Goal: Task Accomplishment & Management: Complete application form

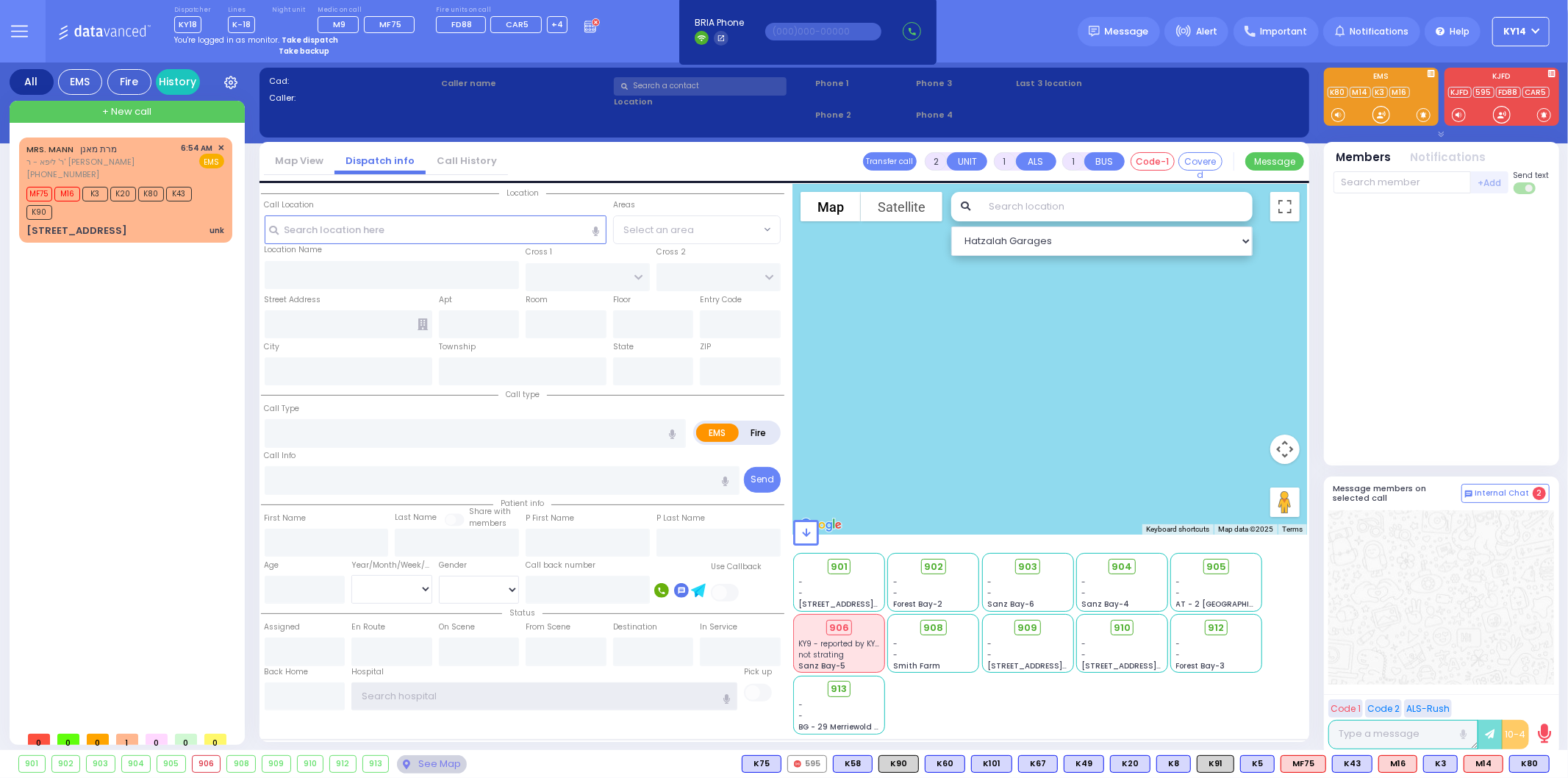
type input "ky14"
click at [294, 35] on strong "Take dispatch" at bounding box center [310, 40] width 56 height 11
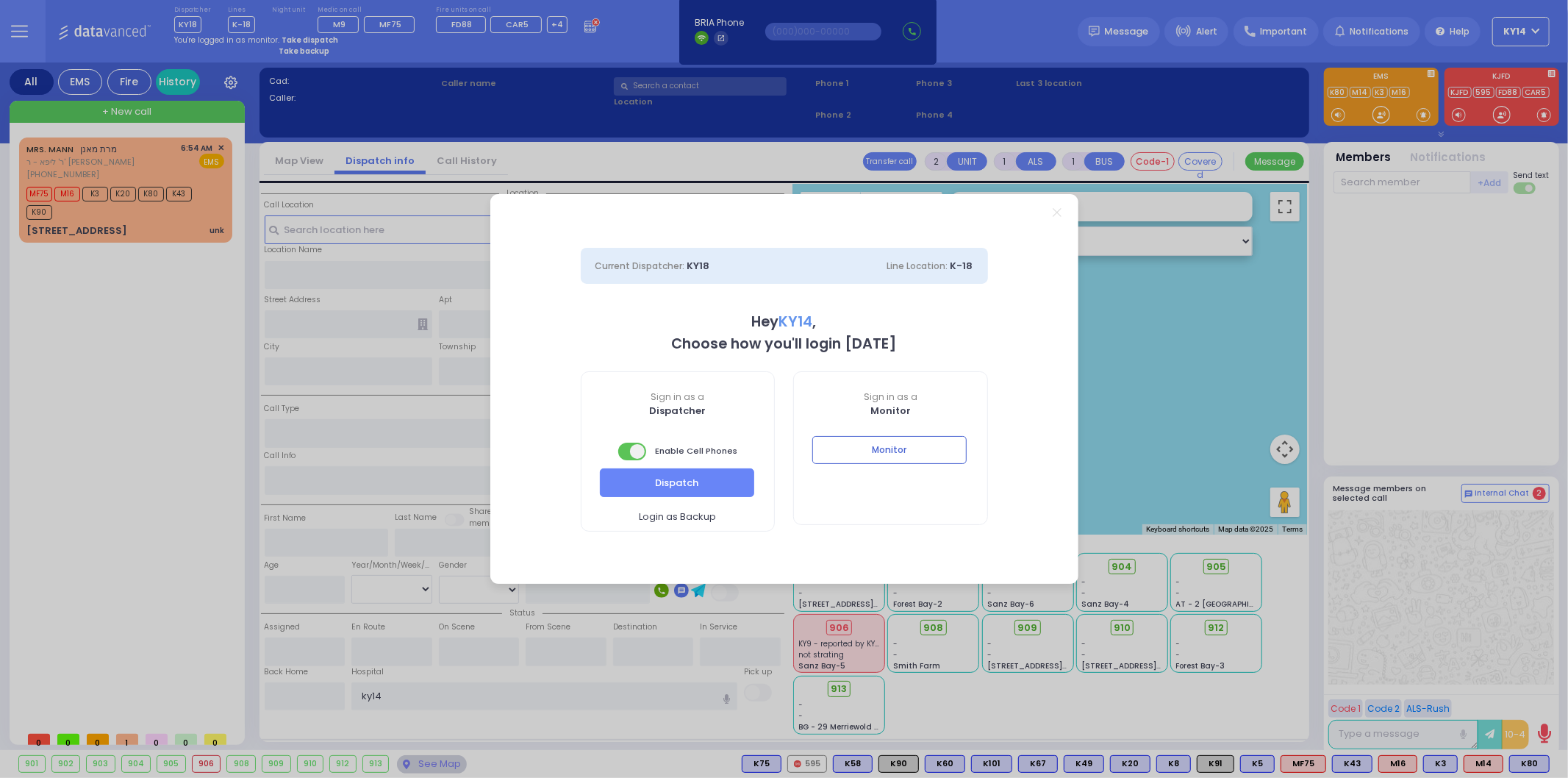
select select "2"
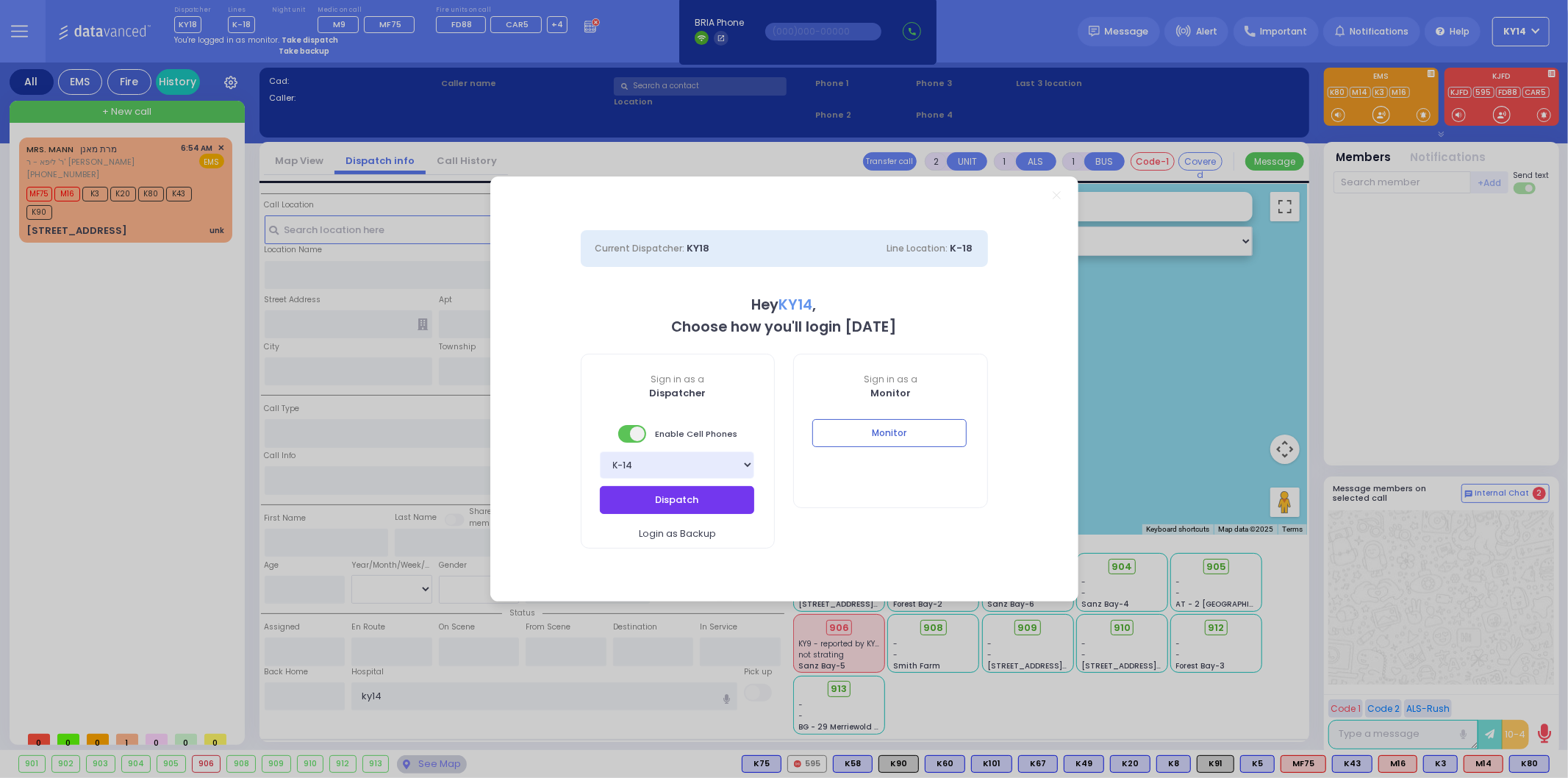
click at [717, 508] on button "Dispatch" at bounding box center [676, 500] width 154 height 28
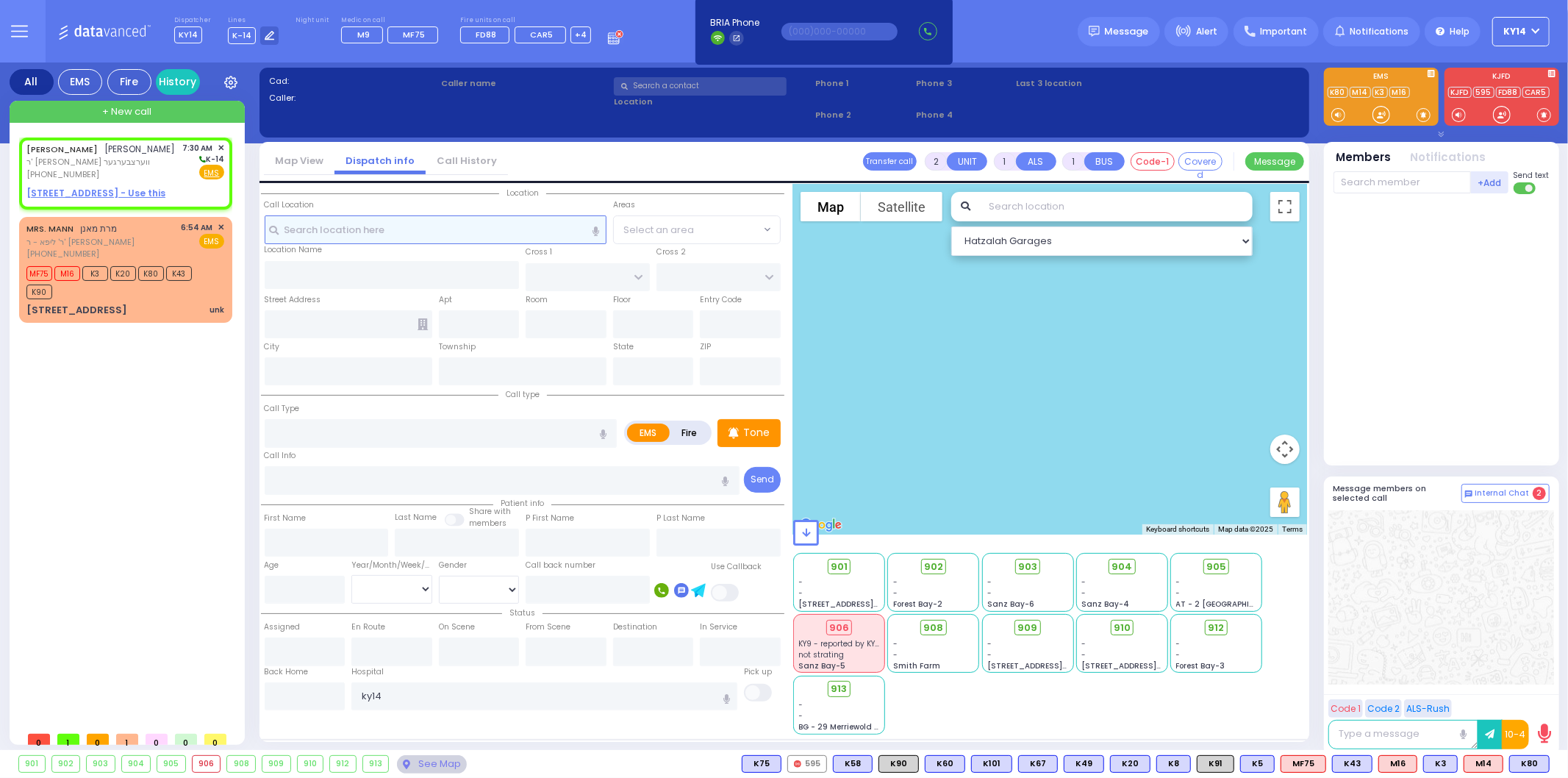
select select
radio input "true"
type input "[PERSON_NAME]"
type input "BERKOWITZ"
select select
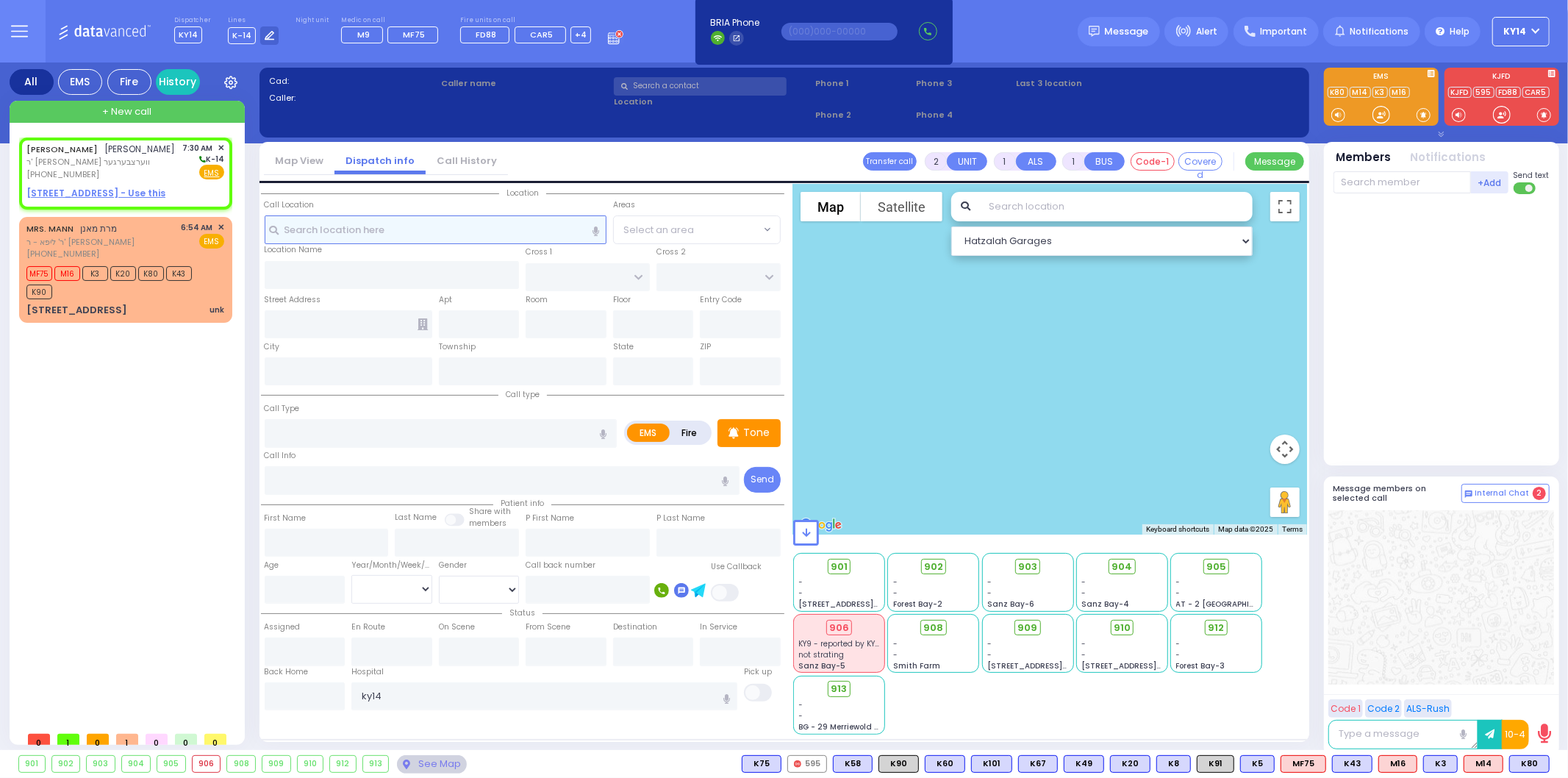
type input "07:30"
select select "Hatzalah Garages"
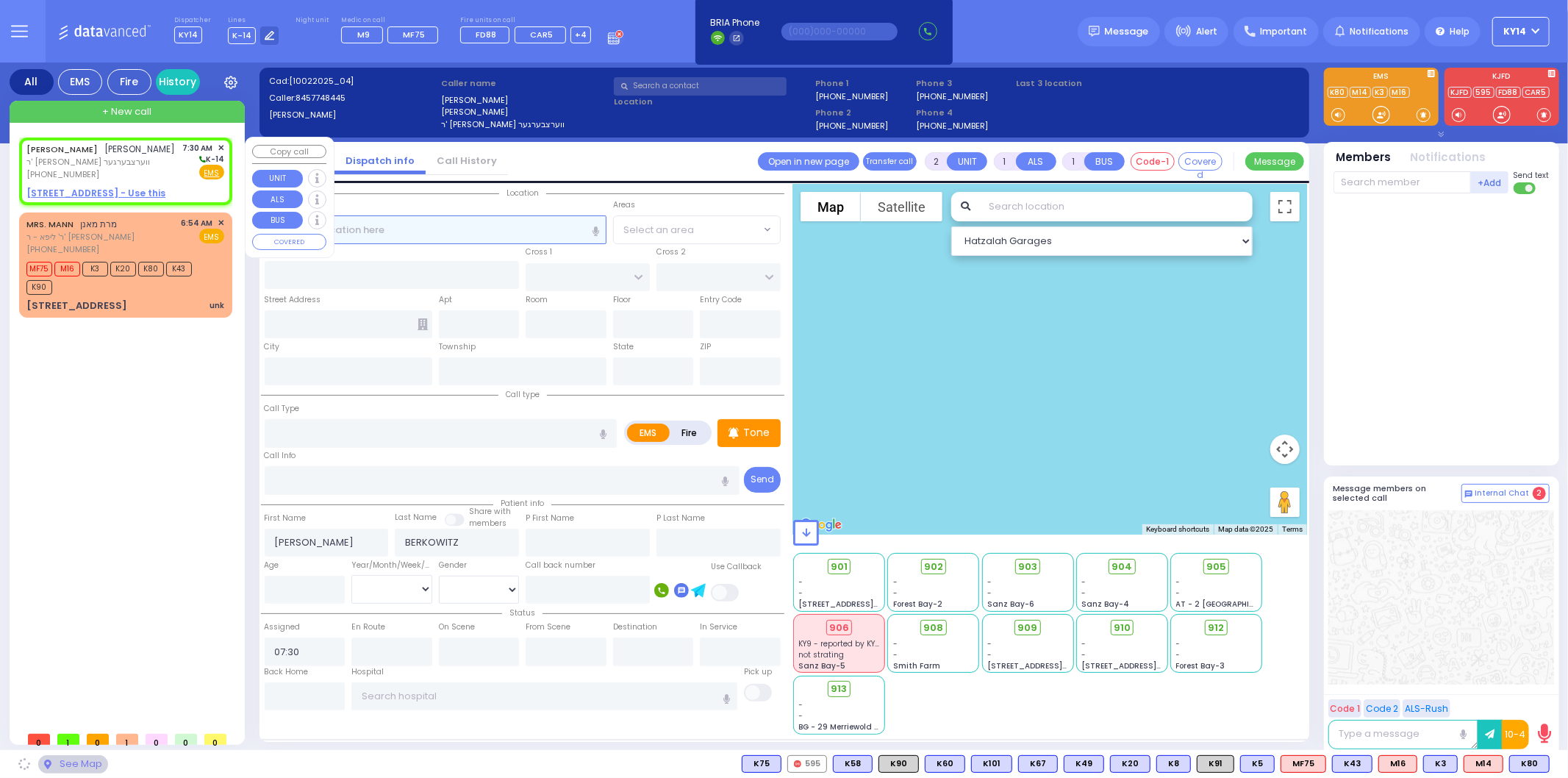
select select
radio input "true"
select select
select select "Hatzalah Garages"
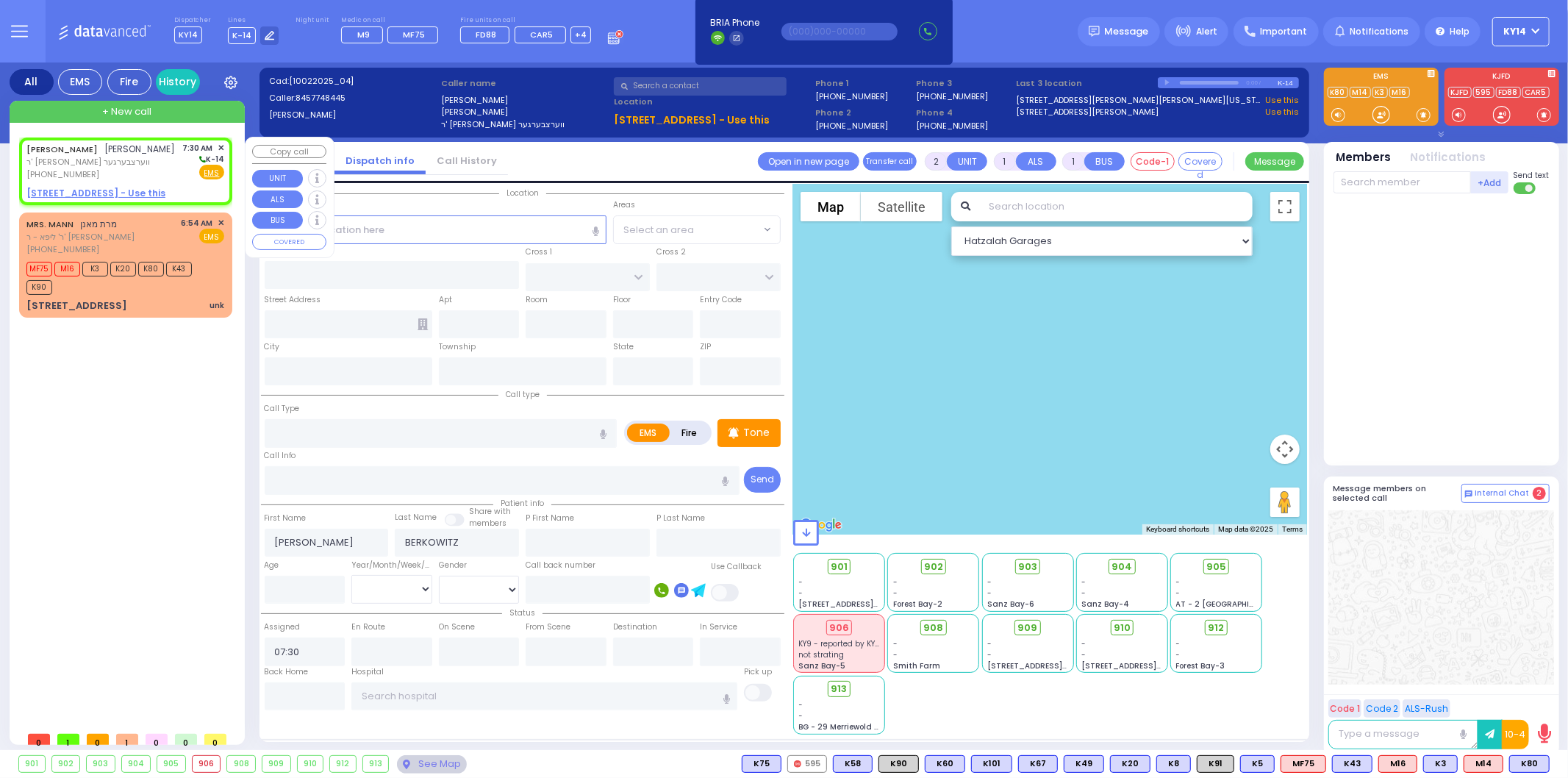
click at [49, 190] on u "[STREET_ADDRESS] - Use this" at bounding box center [96, 193] width 139 height 12
select select
radio input "true"
select select
select select "Hatzalah Garages"
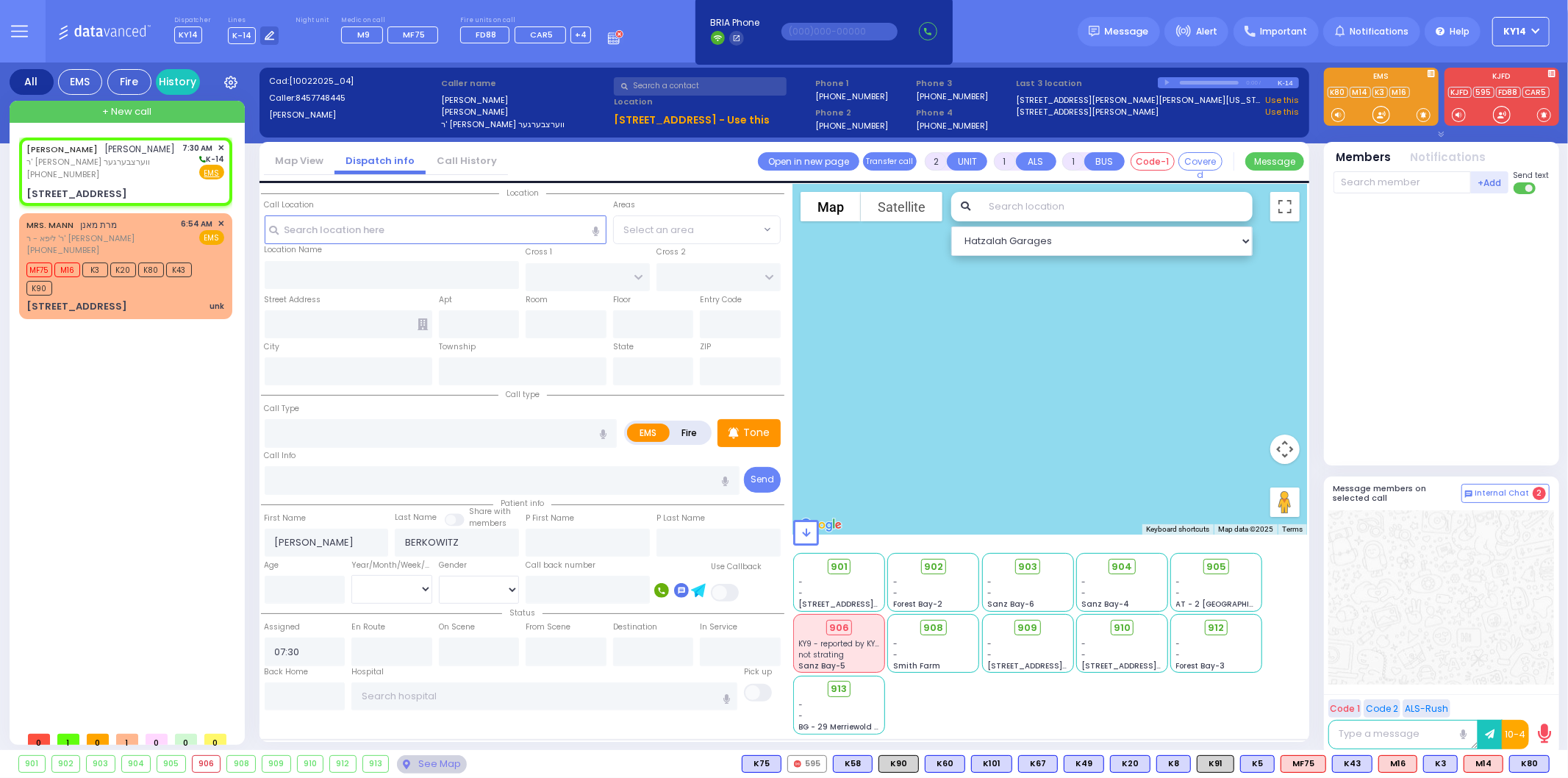
select select
radio input "true"
select select
select select "Hatzalah Garages"
type input "KAHAN DR"
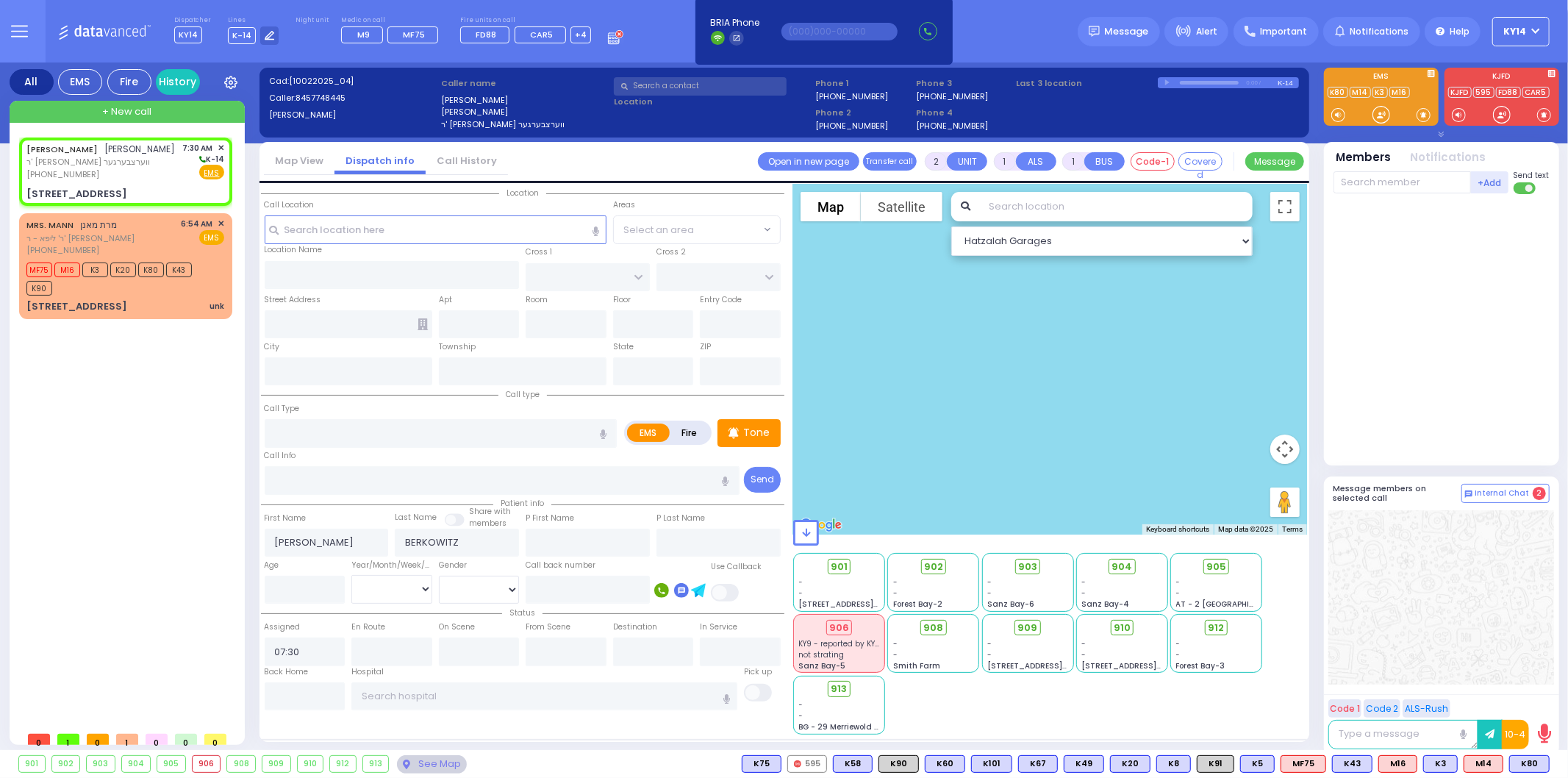
type input "GETZIL BERGER BLVD"
type input "25 MERON DR"
type input "201"
type input "Monroe"
type input "[US_STATE]"
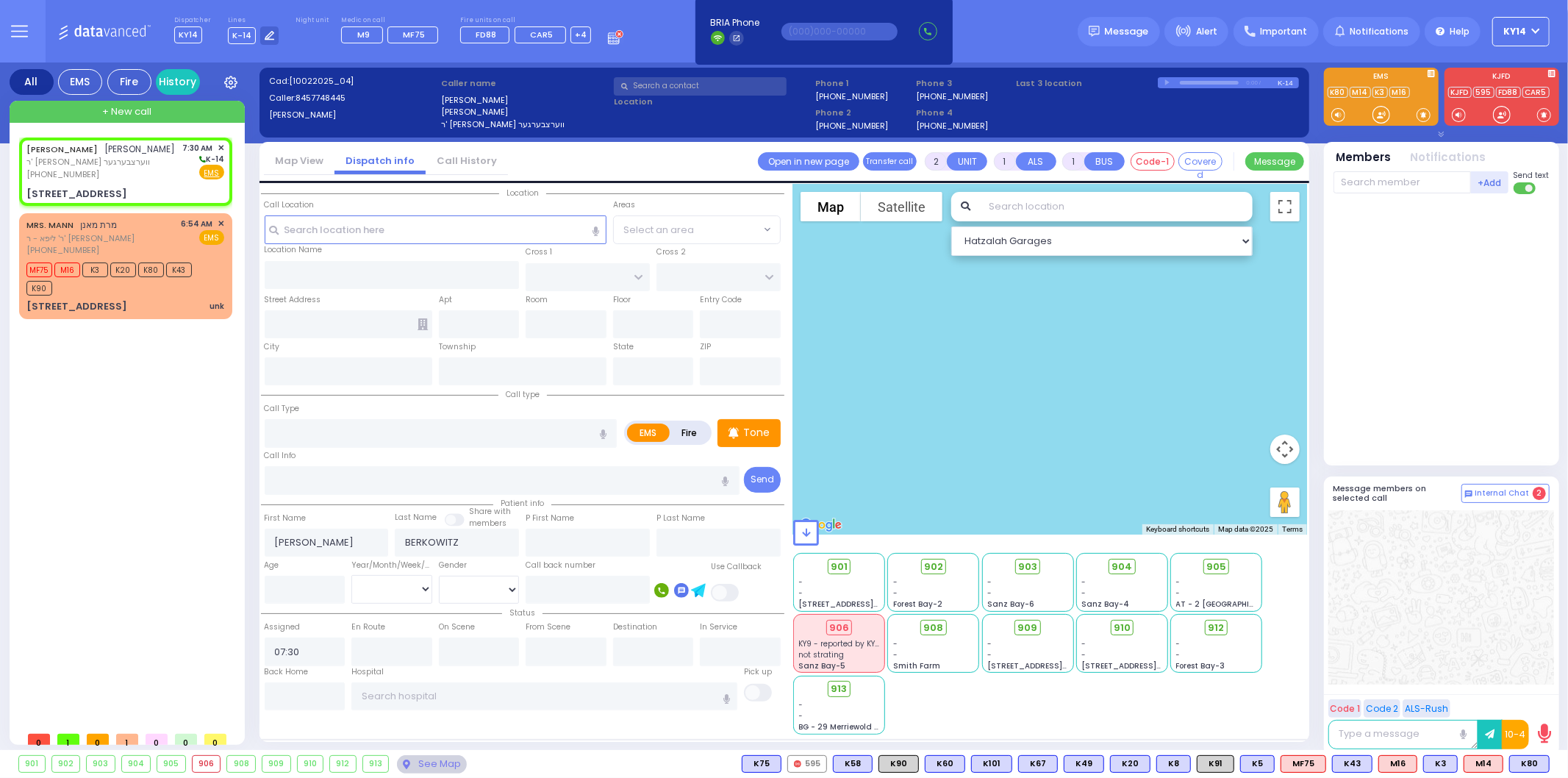
type input "10950"
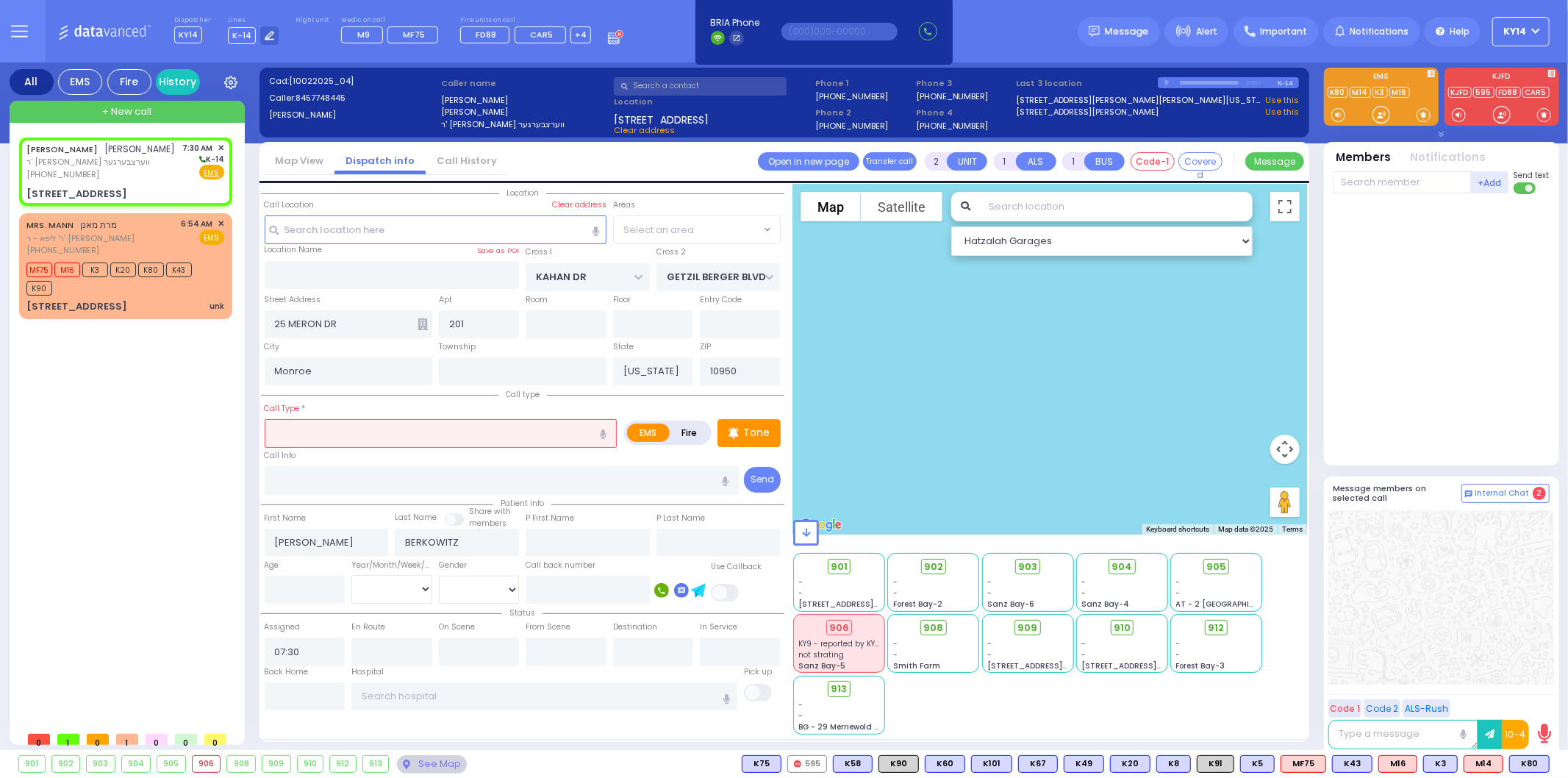
select select "SECTION 4"
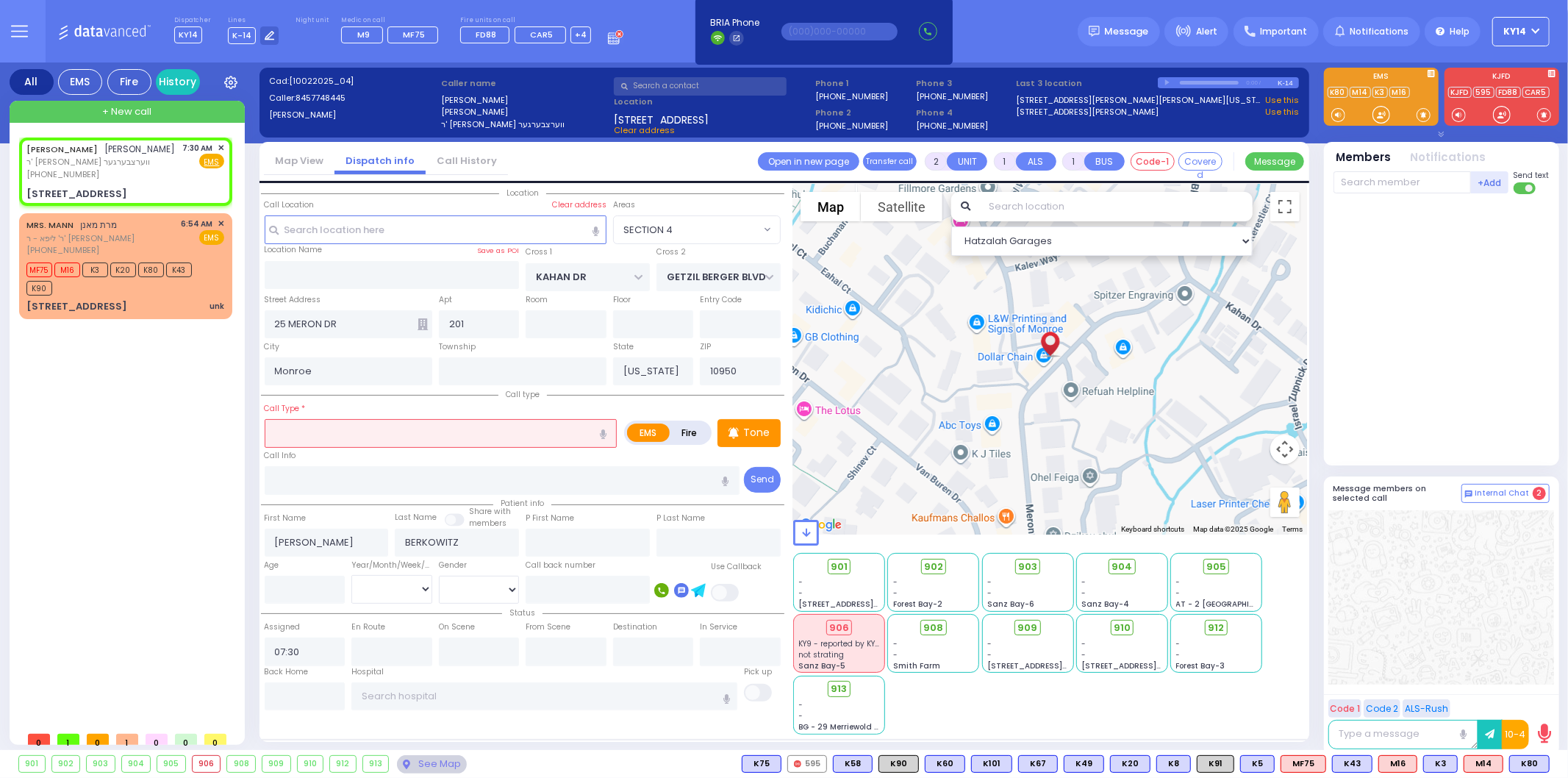
select select
radio input "true"
select select
select select "Hatzalah Garages"
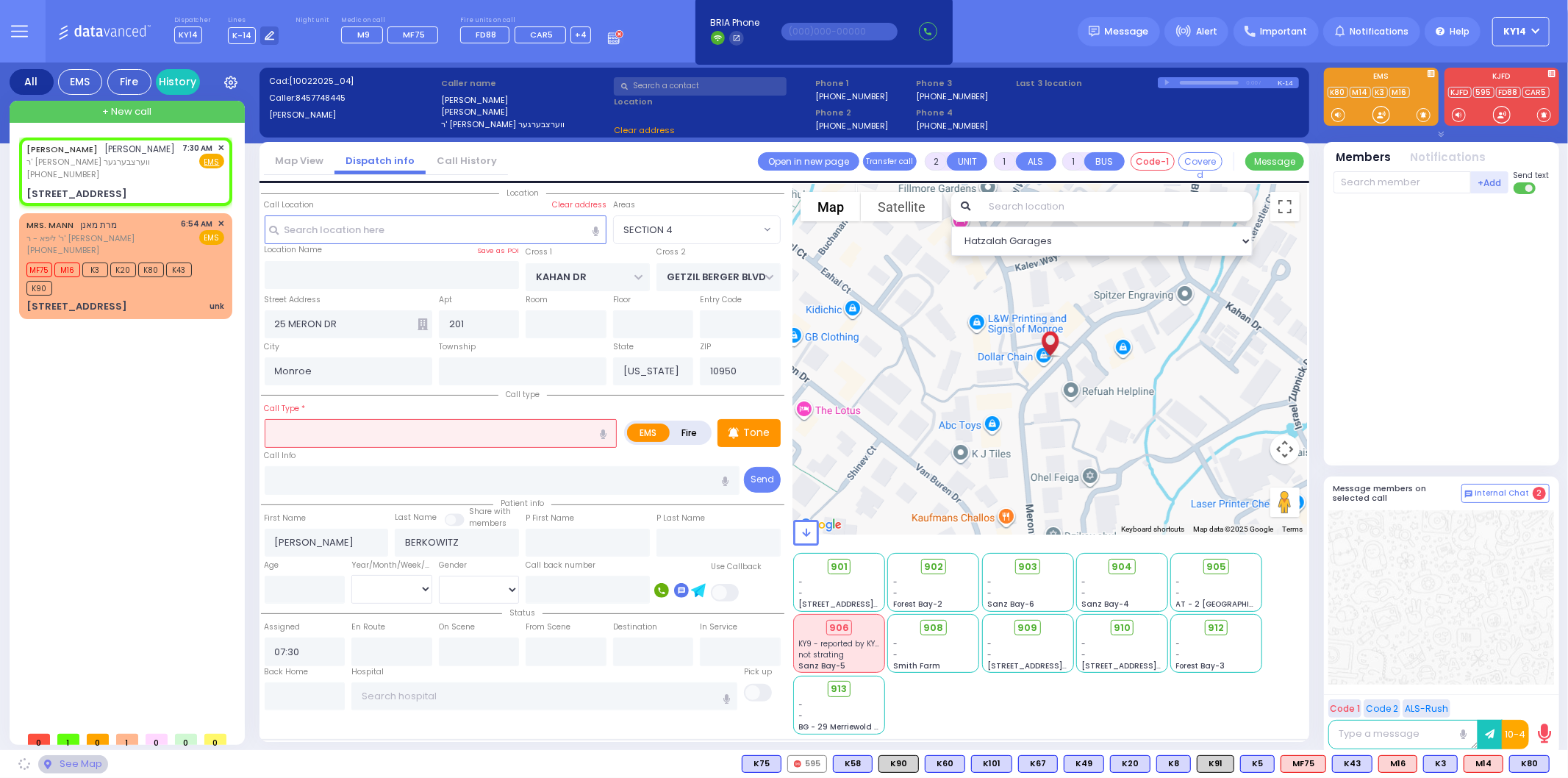
select select "SECTION 4"
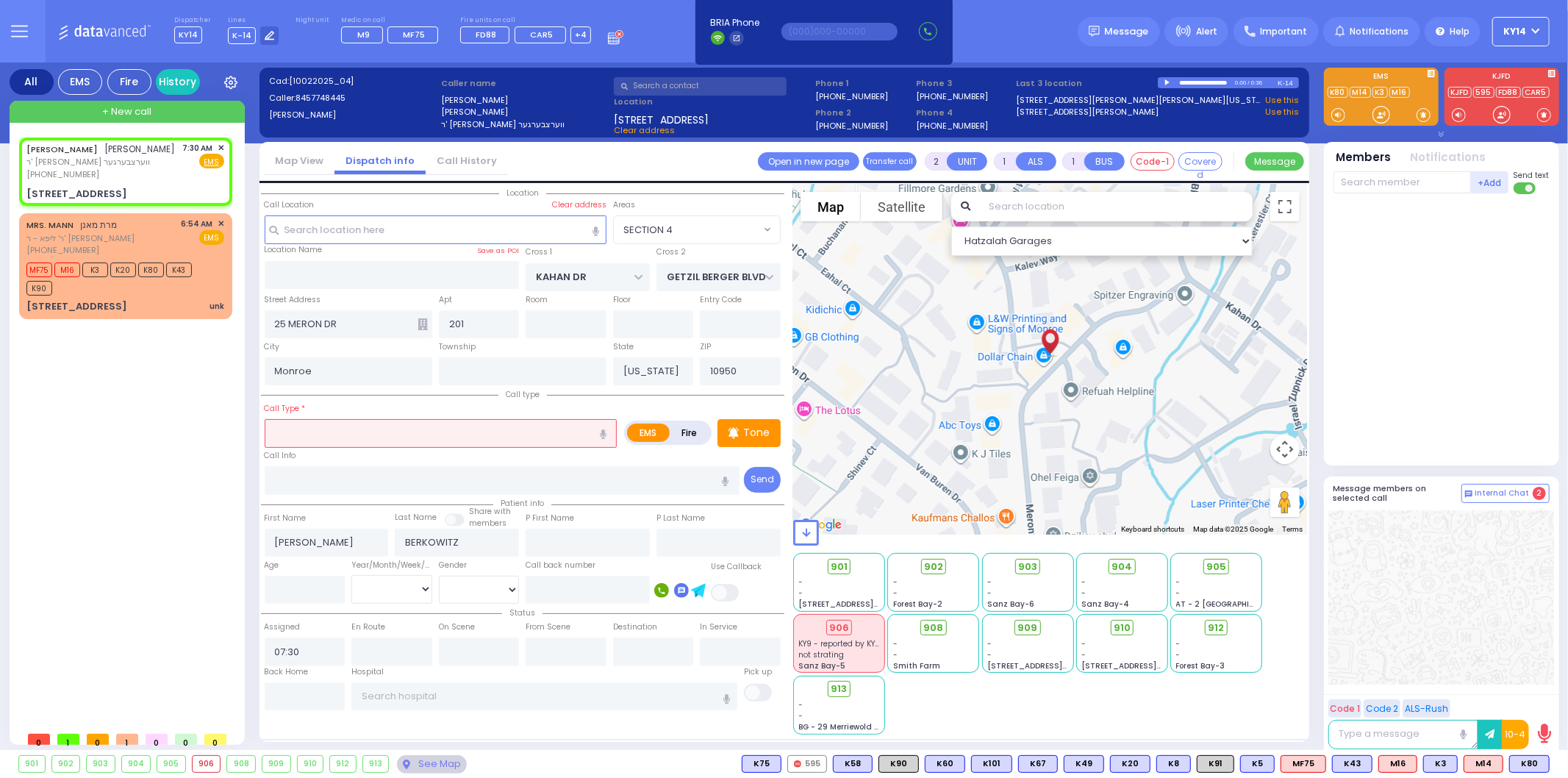
click at [310, 425] on input "text" at bounding box center [441, 432] width 352 height 28
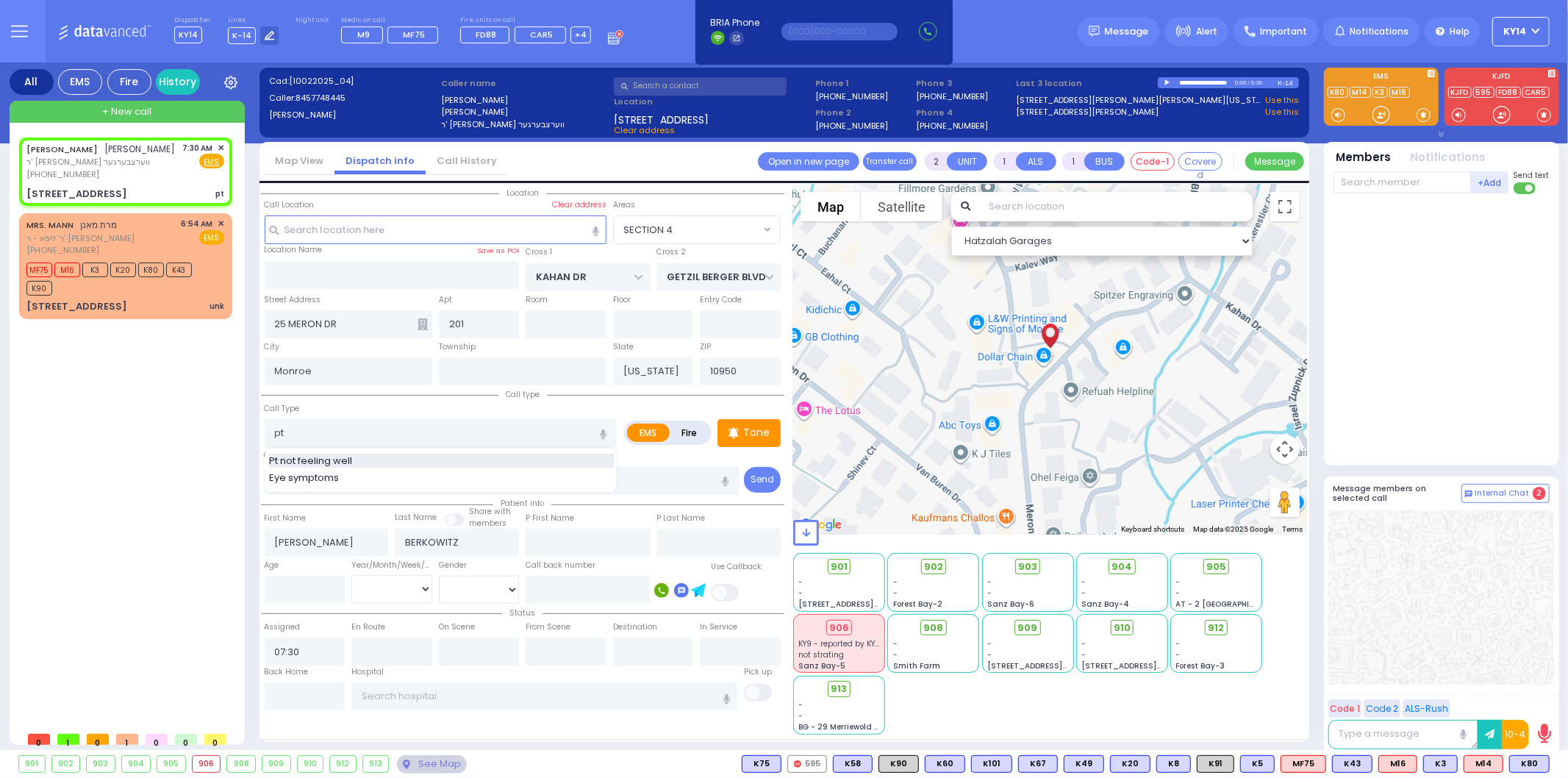
click at [318, 462] on span "Pt not feeling well" at bounding box center [313, 460] width 88 height 14
type input "Pt not feeling well"
select select
radio input "true"
select select
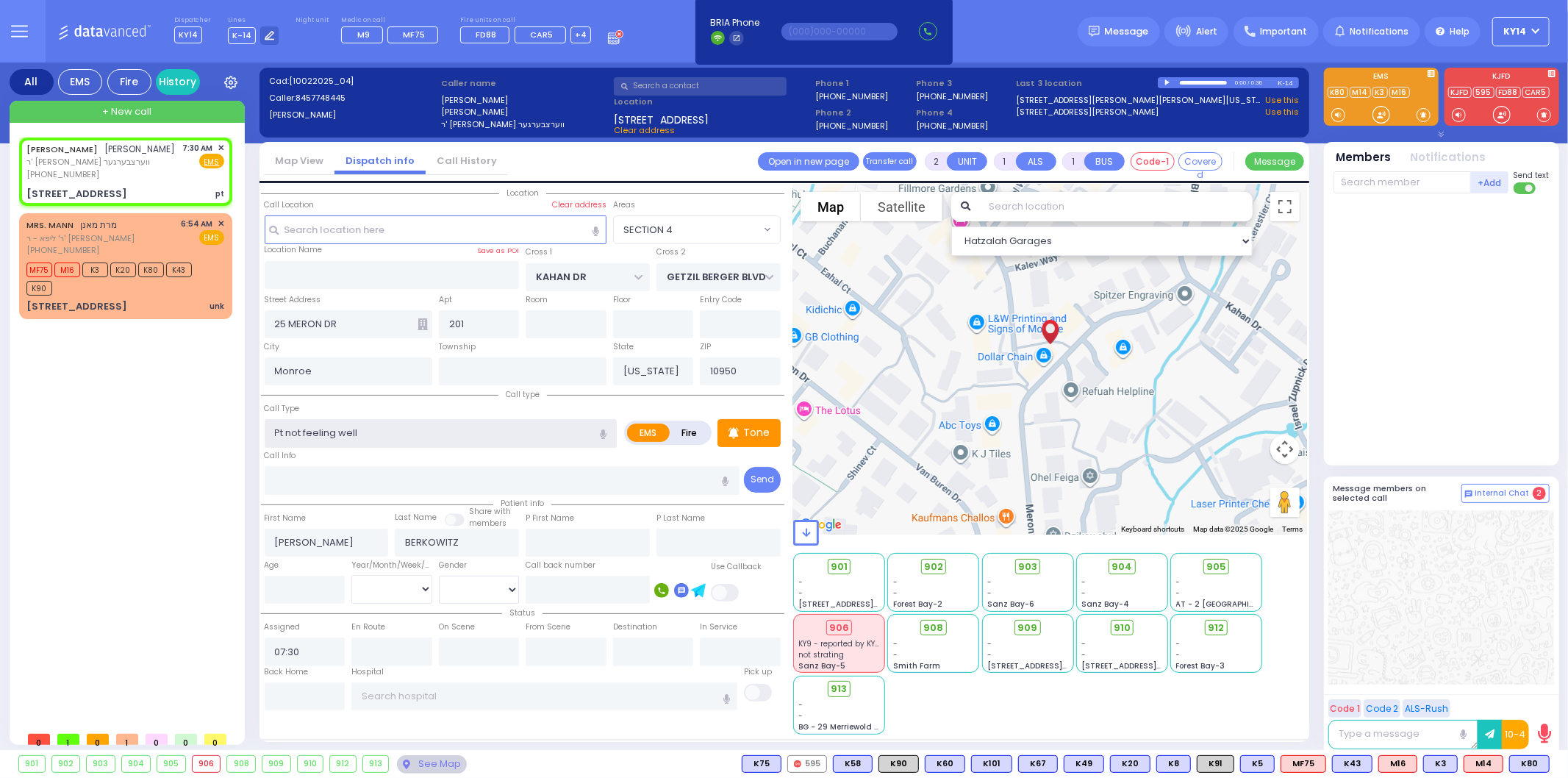
type input "1"
type input "0"
select select "Hatzalah Garages"
select select "SECTION 4"
click at [755, 425] on p "Tone" at bounding box center [756, 432] width 27 height 15
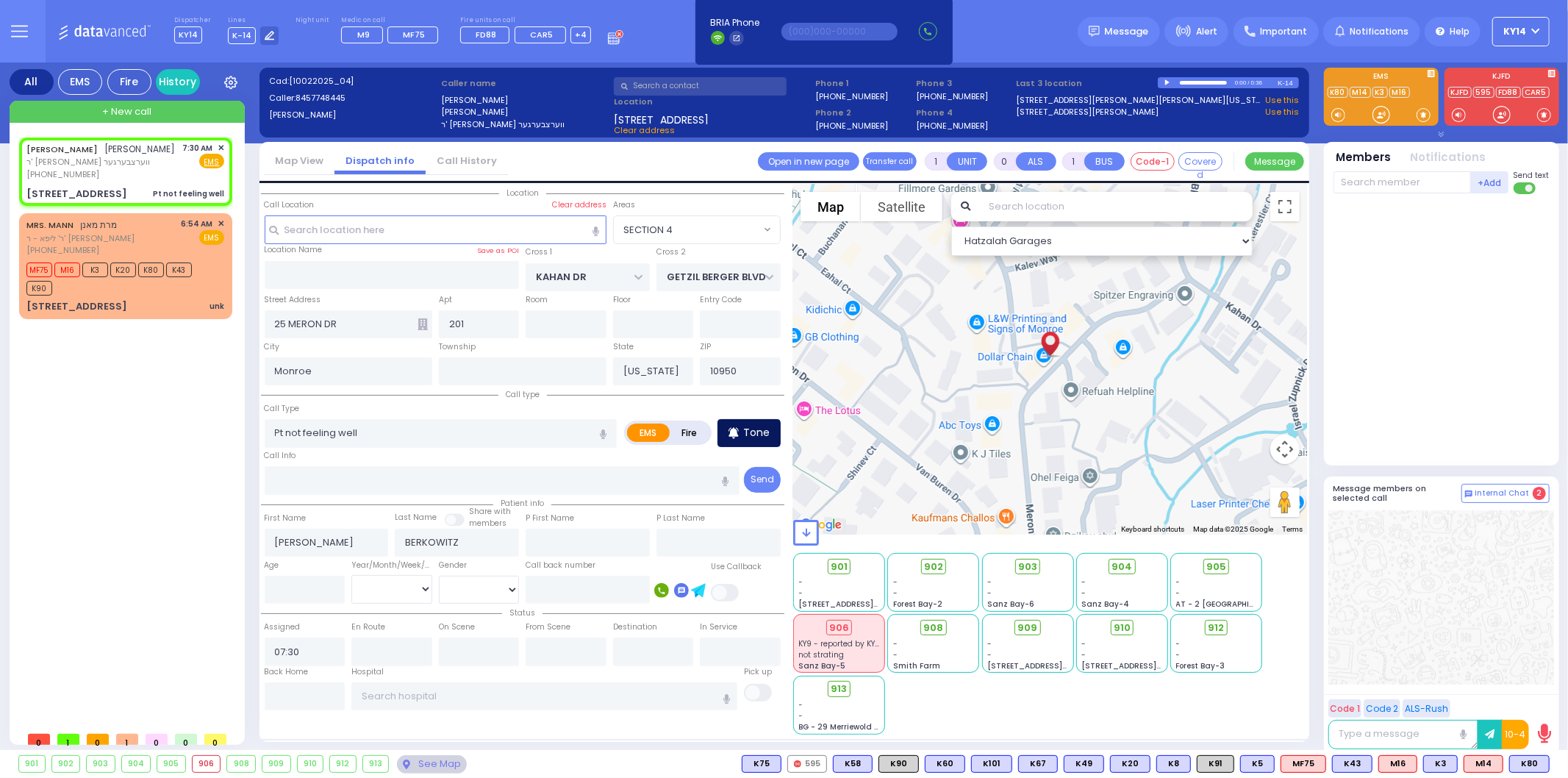
select select
radio input "true"
select select
select select "Hatzalah Garages"
select select "SECTION 4"
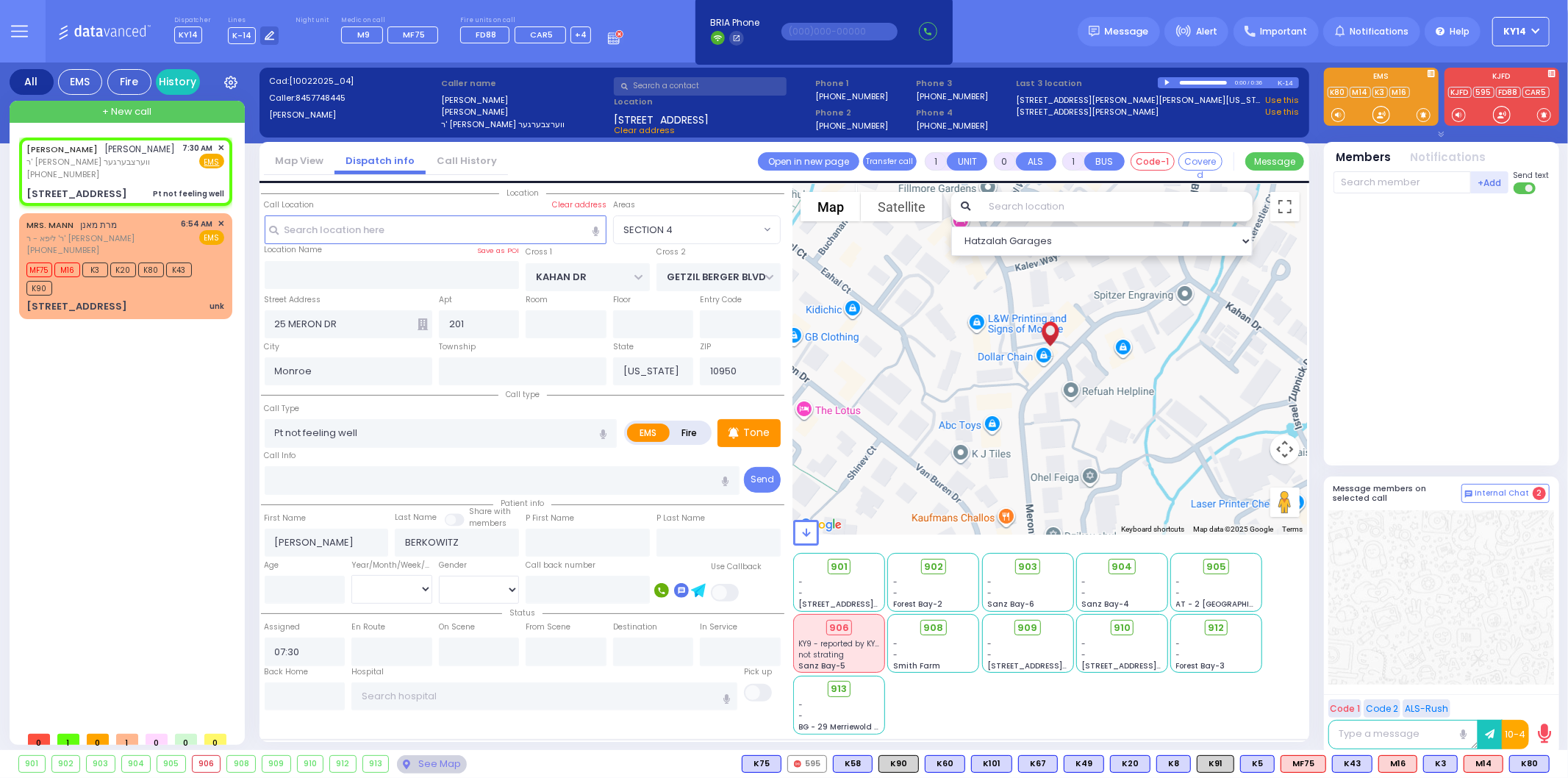
select select
radio input "true"
select select
select select "Hatzalah Garages"
select select "SECTION 4"
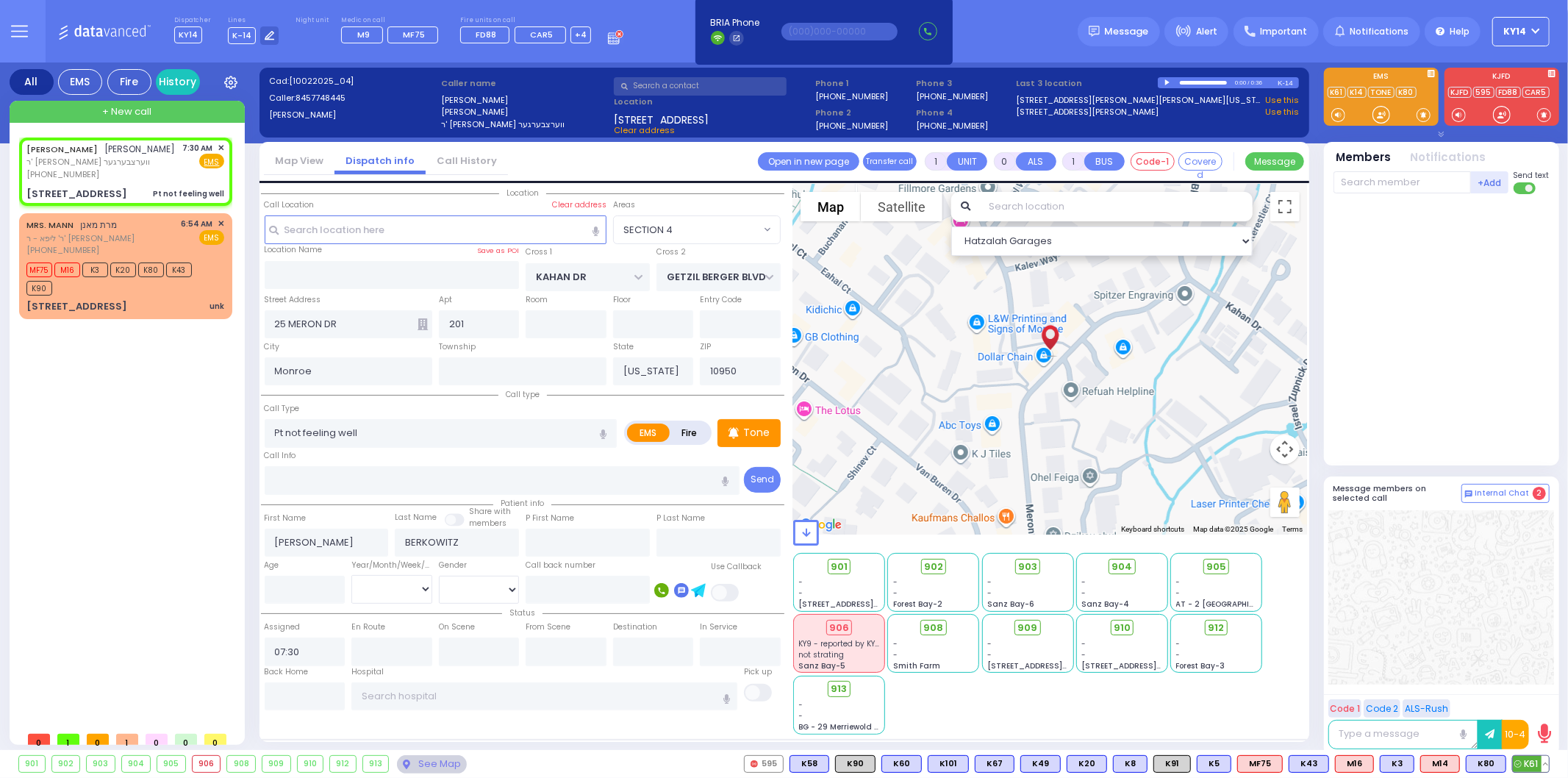
click at [1533, 761] on span "K61" at bounding box center [1530, 764] width 36 height 16
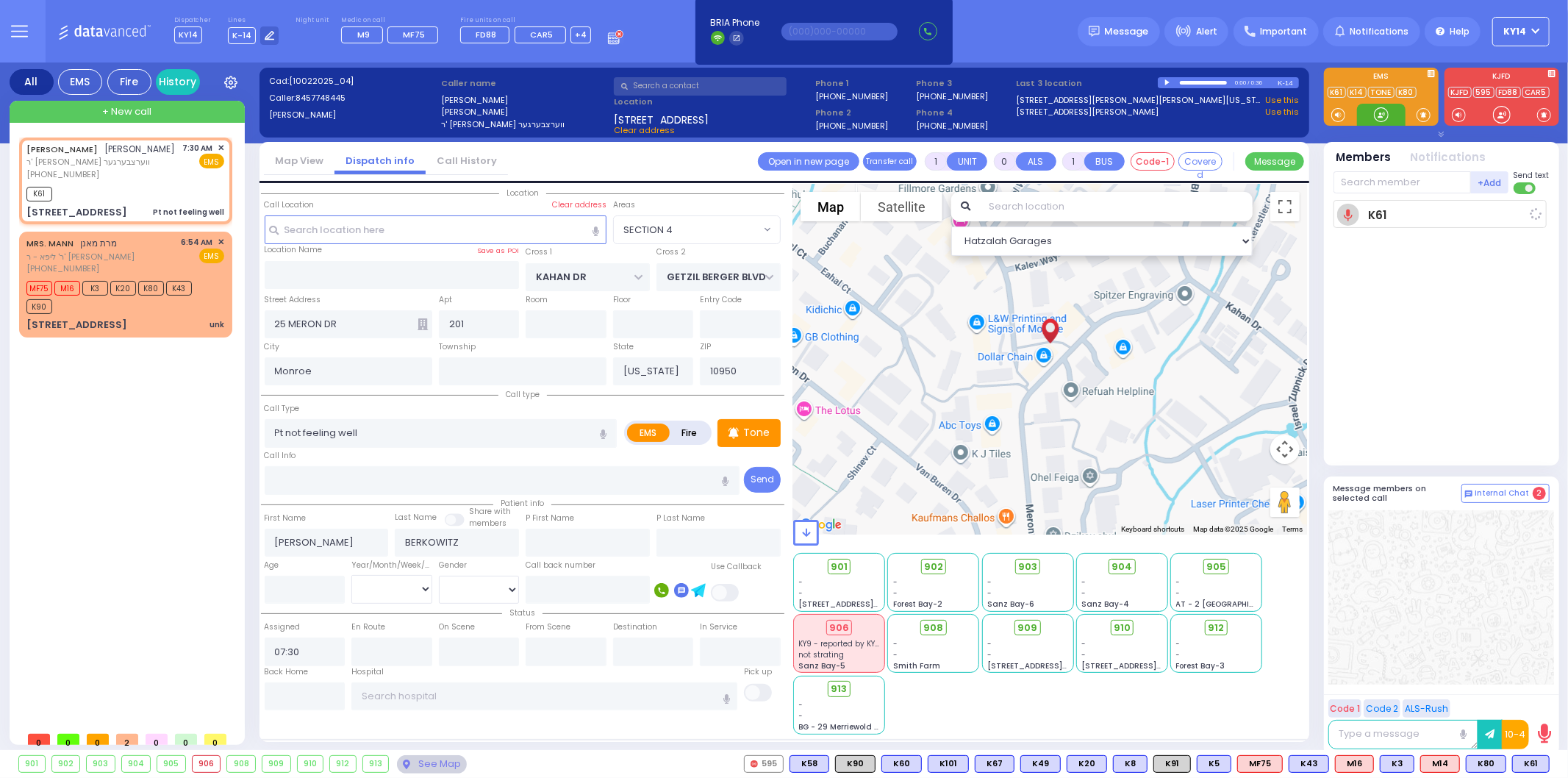
select select
radio input "true"
select select
type input "07:32"
select select "Hatzalah Garages"
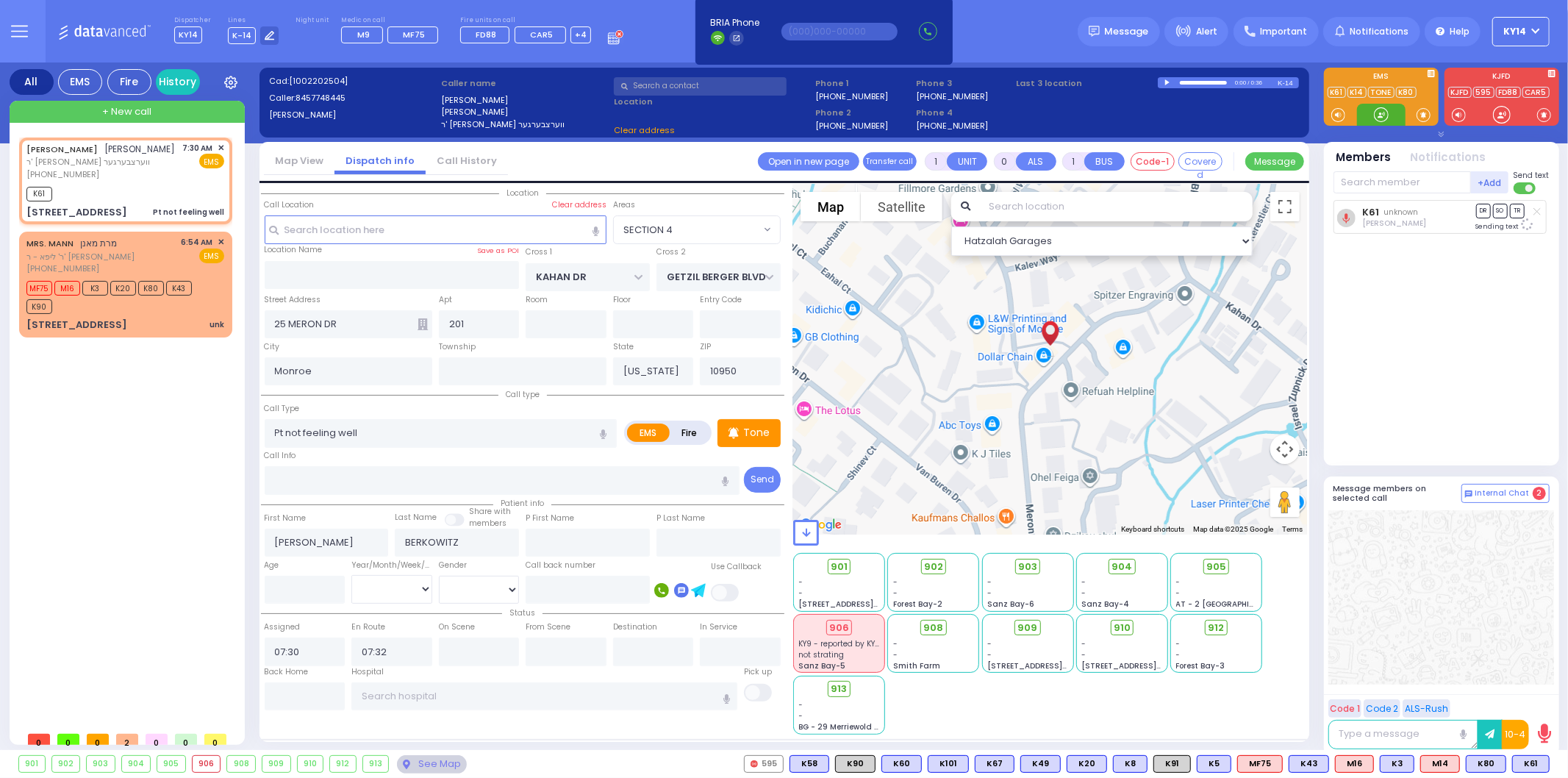
select select "SECTION 4"
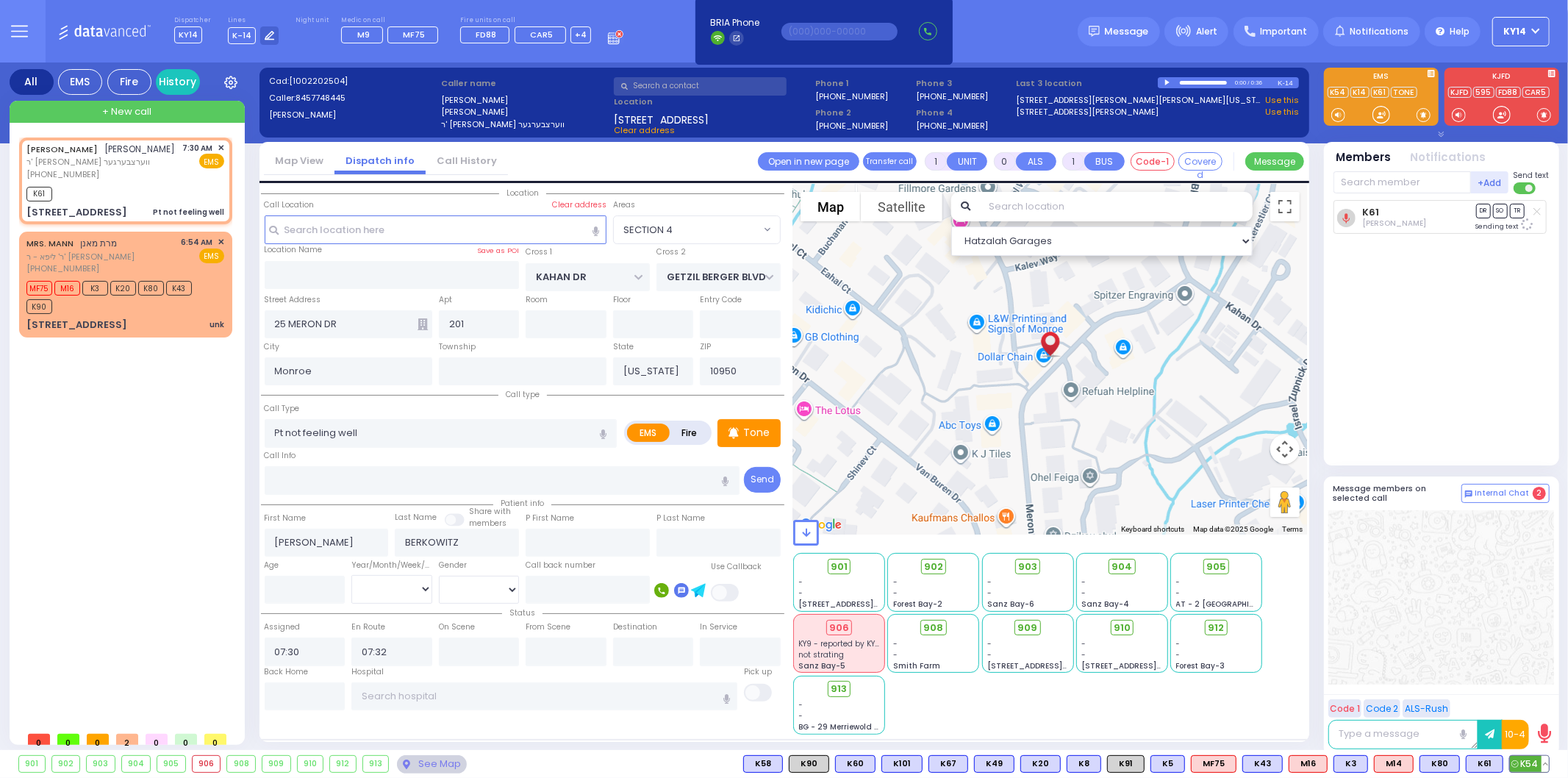
click at [1522, 763] on span "K54" at bounding box center [1528, 764] width 39 height 16
select select
radio input "true"
select select
select select "Hatzalah Garages"
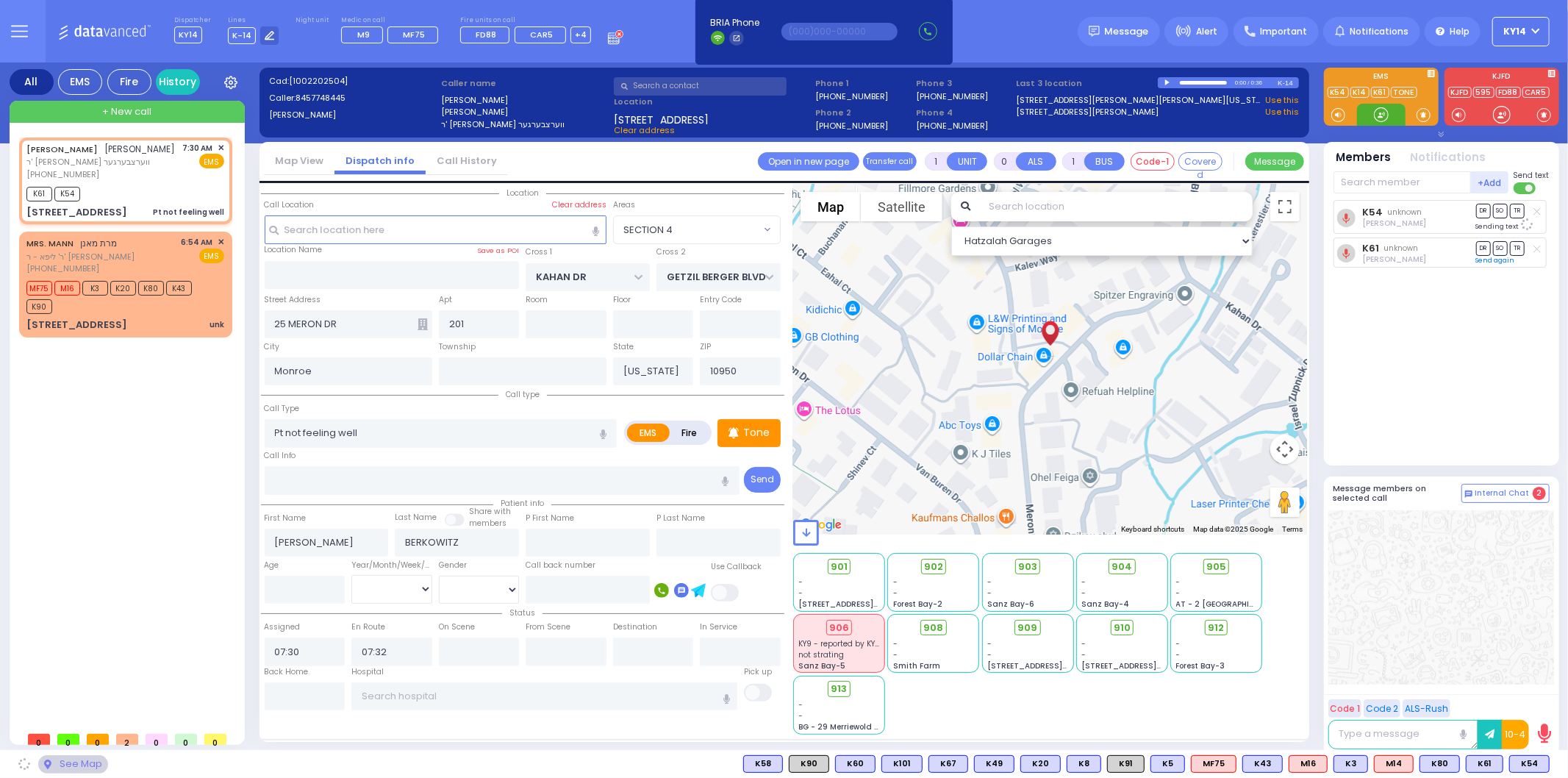
select select "SECTION 4"
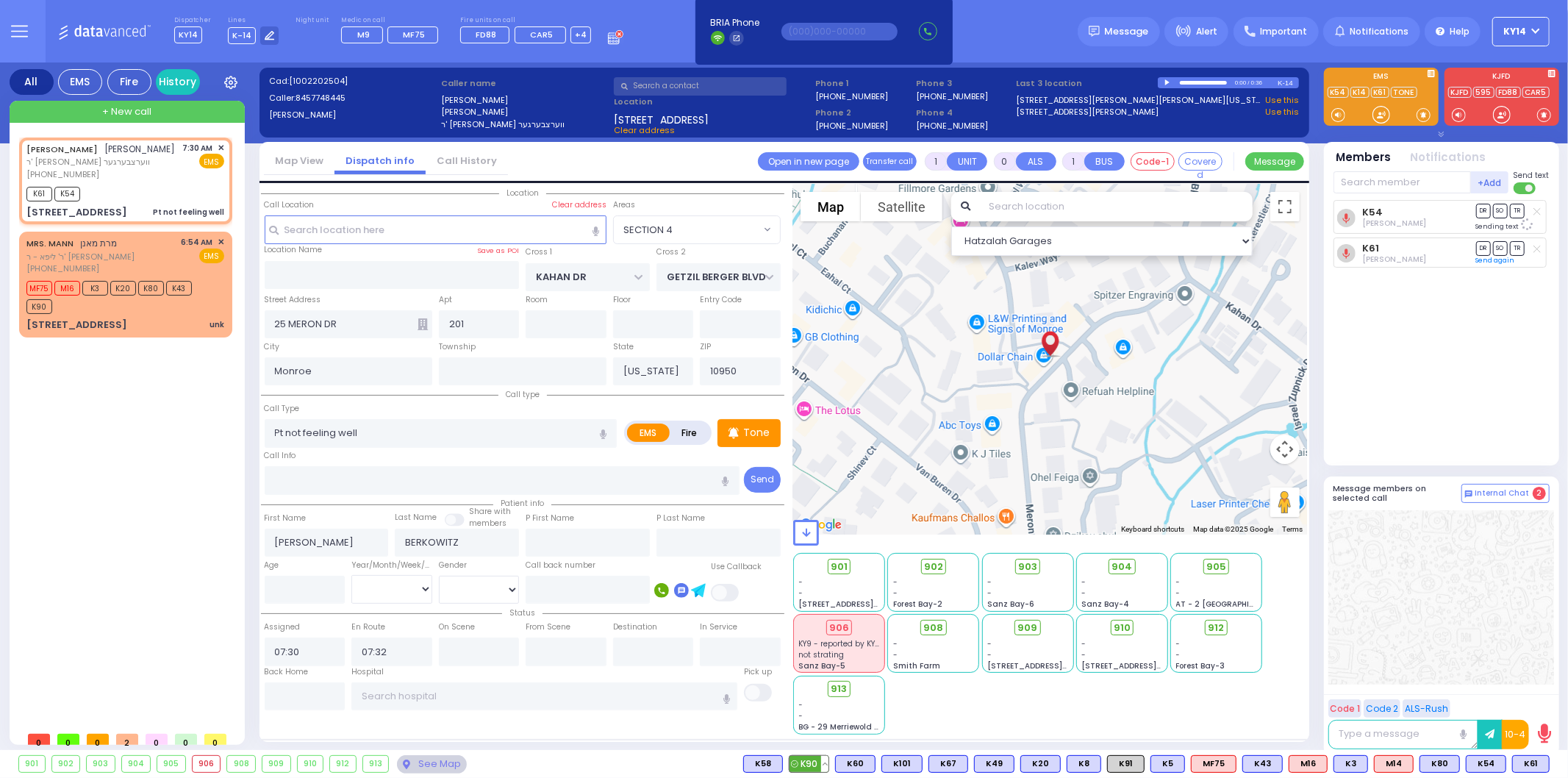
click at [812, 758] on span "K90" at bounding box center [808, 764] width 39 height 16
select select
radio input "true"
select select
select select "Hatzalah Garages"
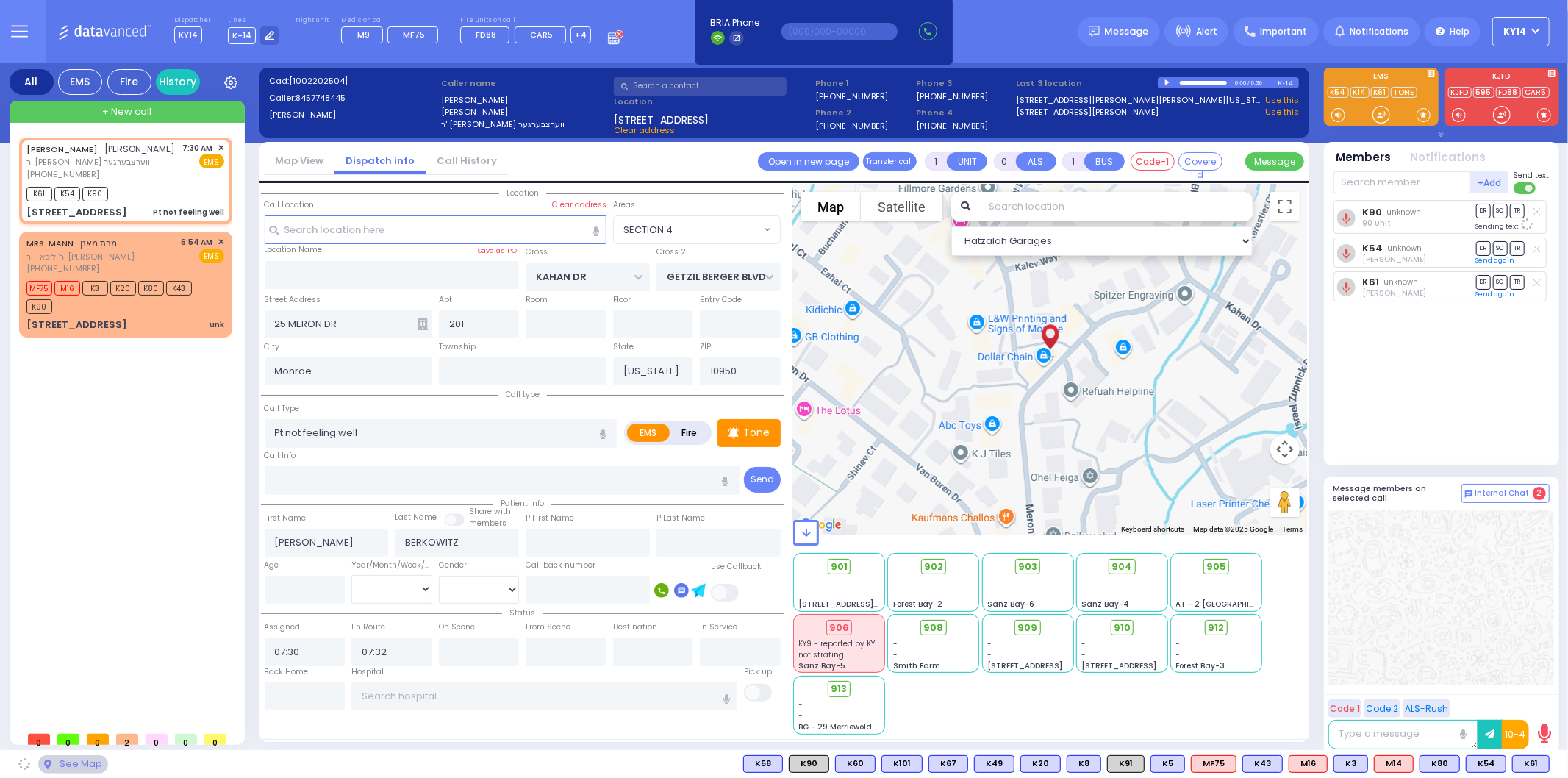
select select "SECTION 4"
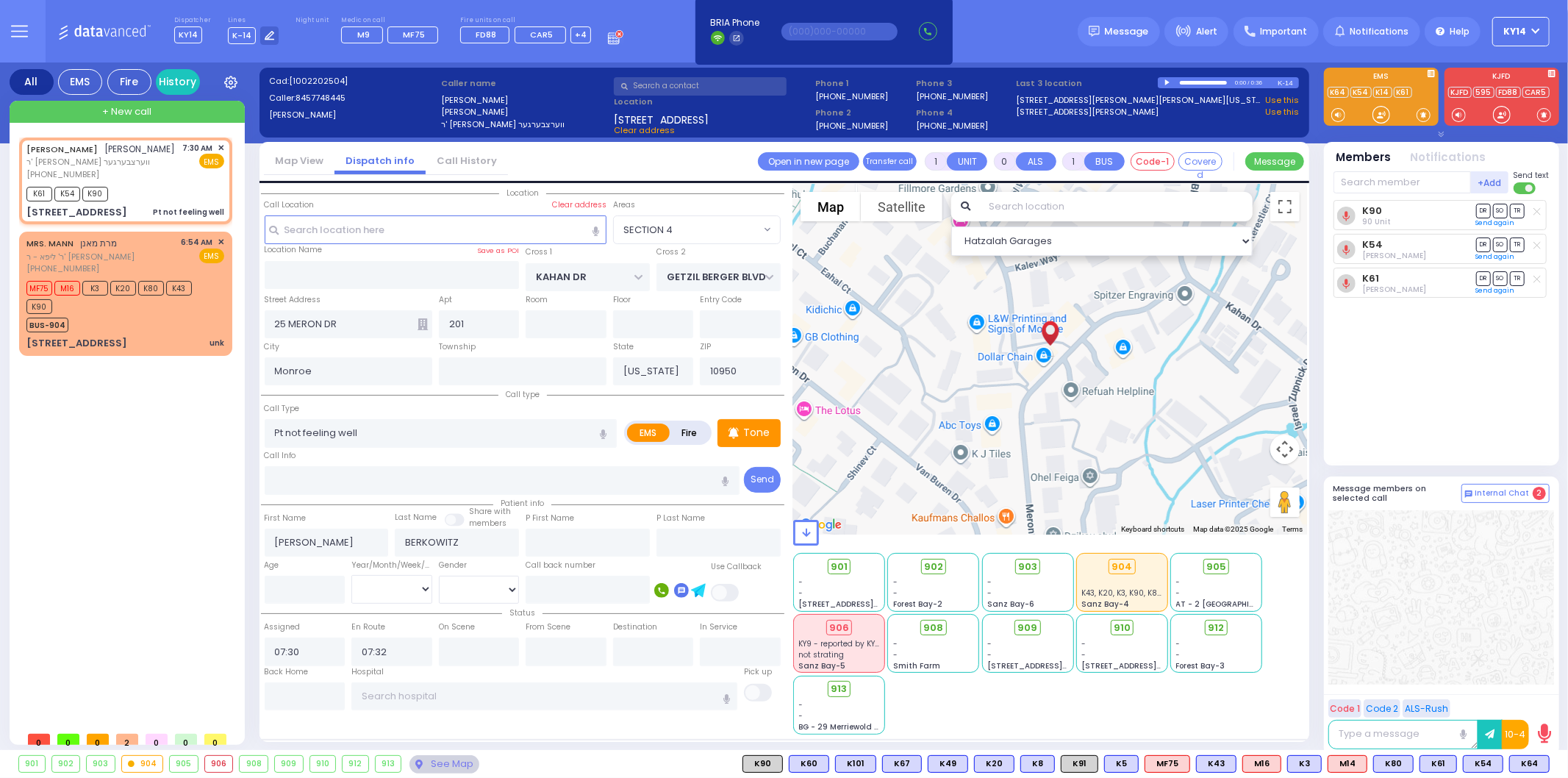
type input "6"
select select
radio input "true"
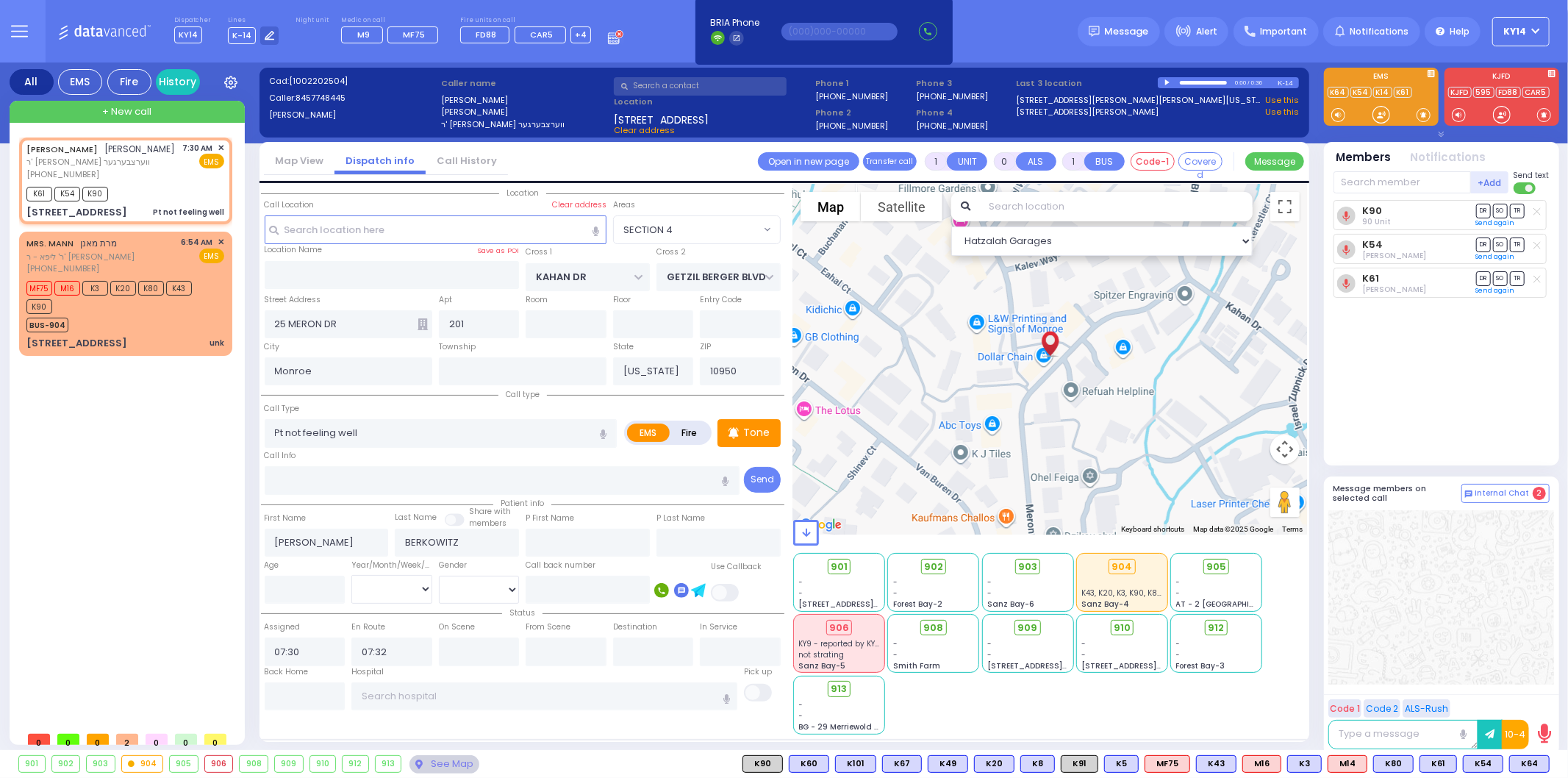
type input "Unknown"
select select "Year"
select select "Hatzalah Garages"
select select "SECTION 4"
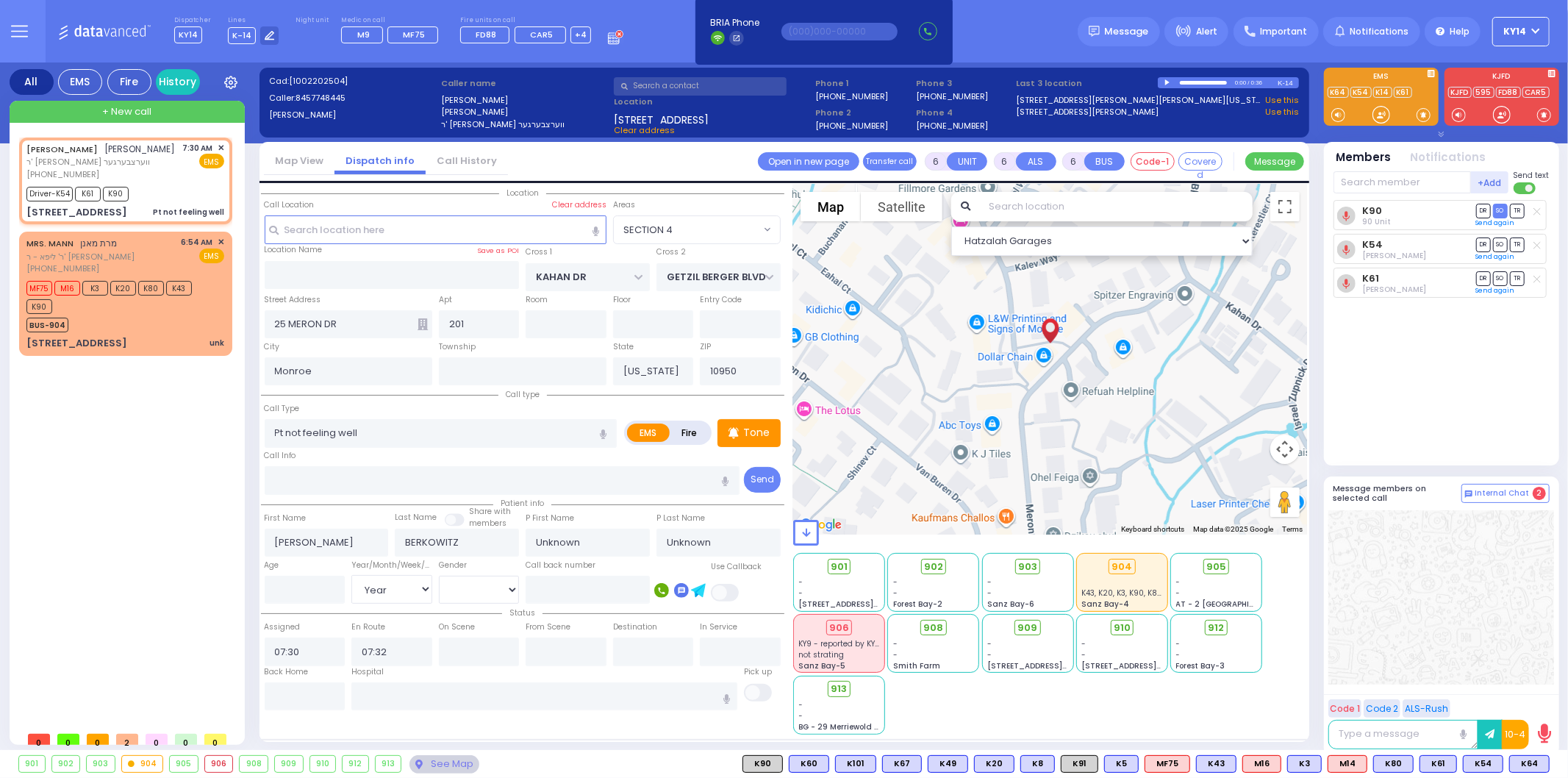
select select
radio input "true"
select select "Year"
select select "Hatzalah Garages"
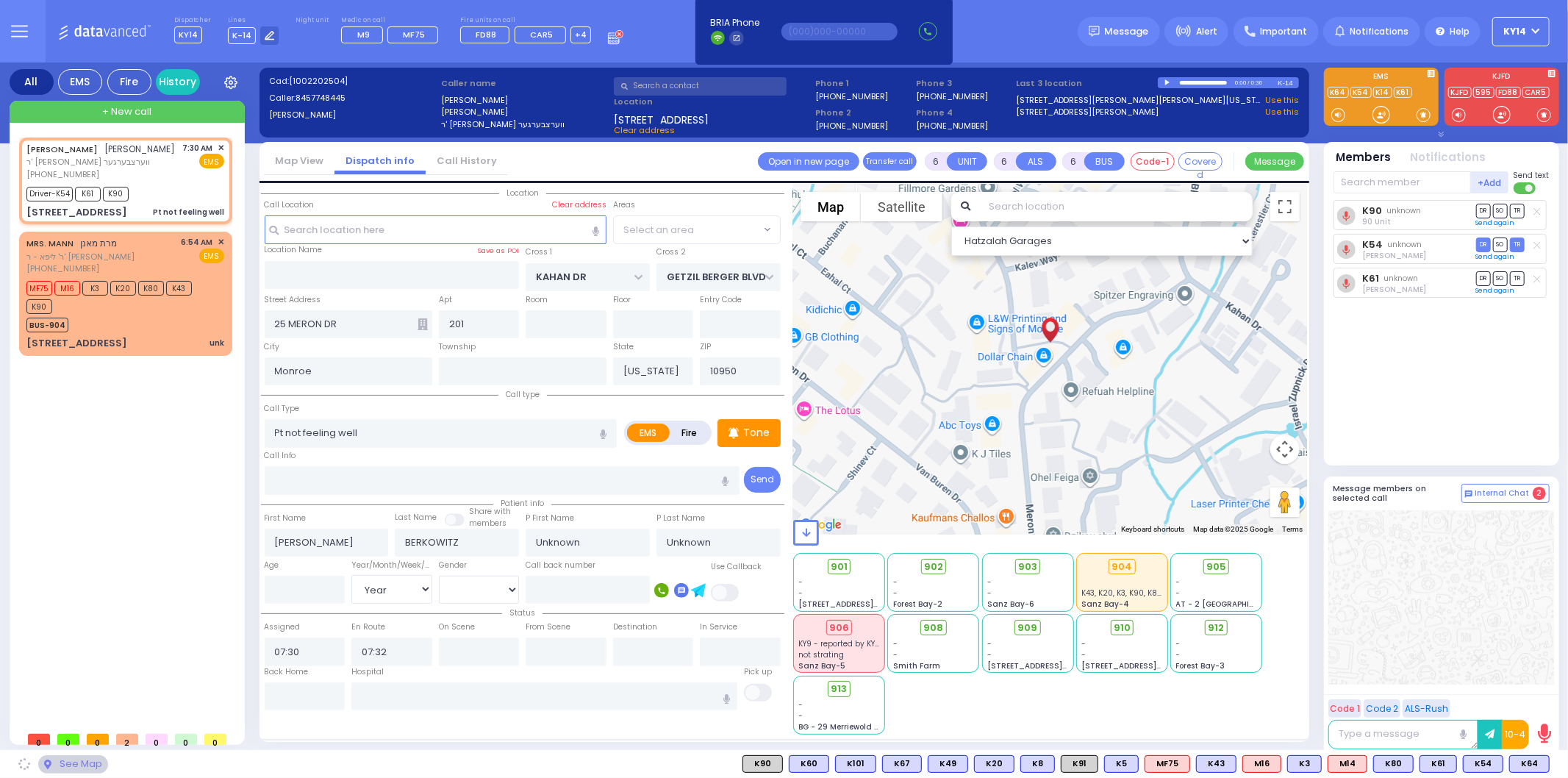
select select "SECTION 4"
select select
radio input "true"
select select "Year"
select select "Hatzalah Garages"
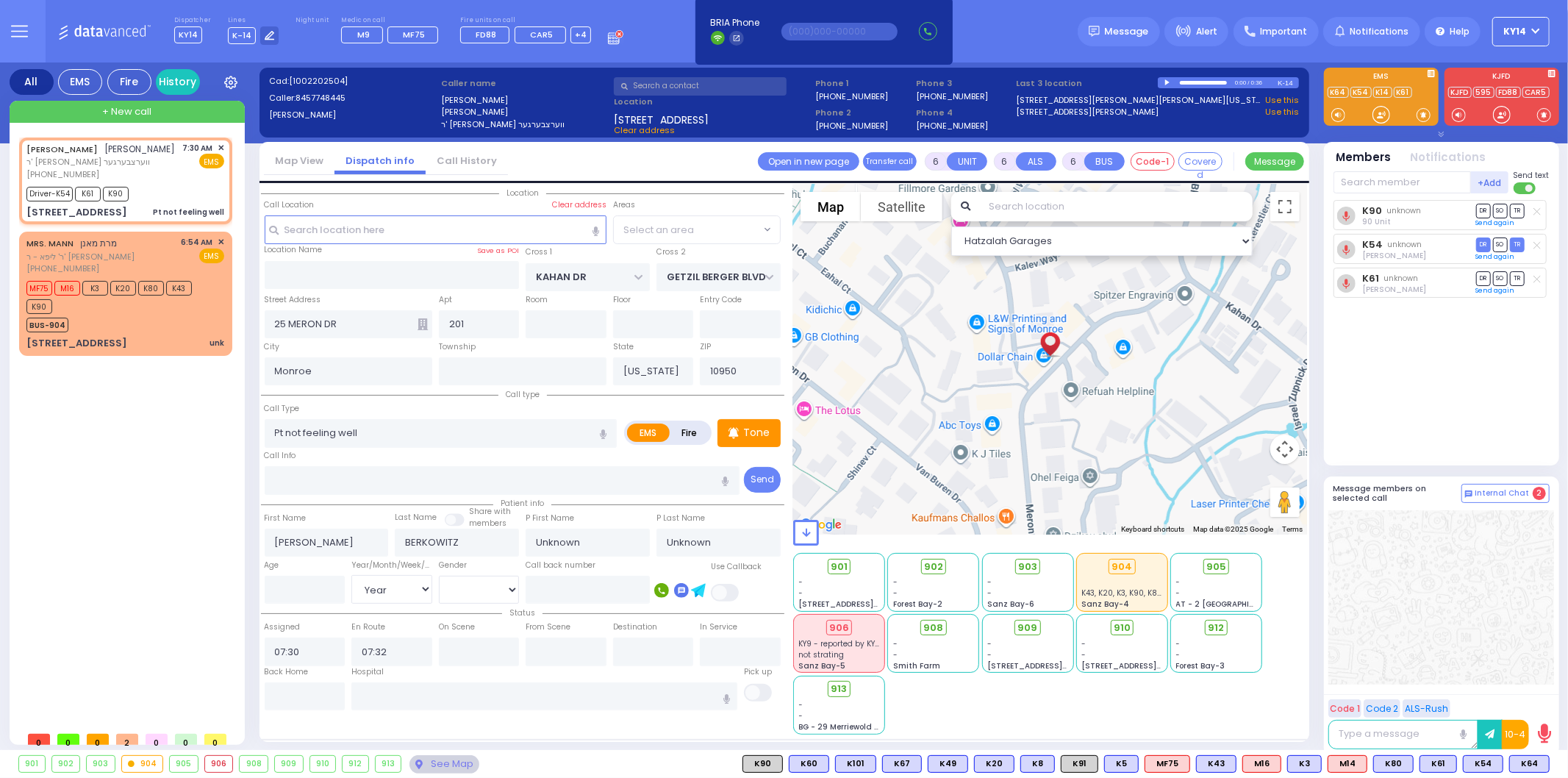
select select "SECTION 4"
select select
radio input "true"
select select "Year"
select select "Hatzalah Garages"
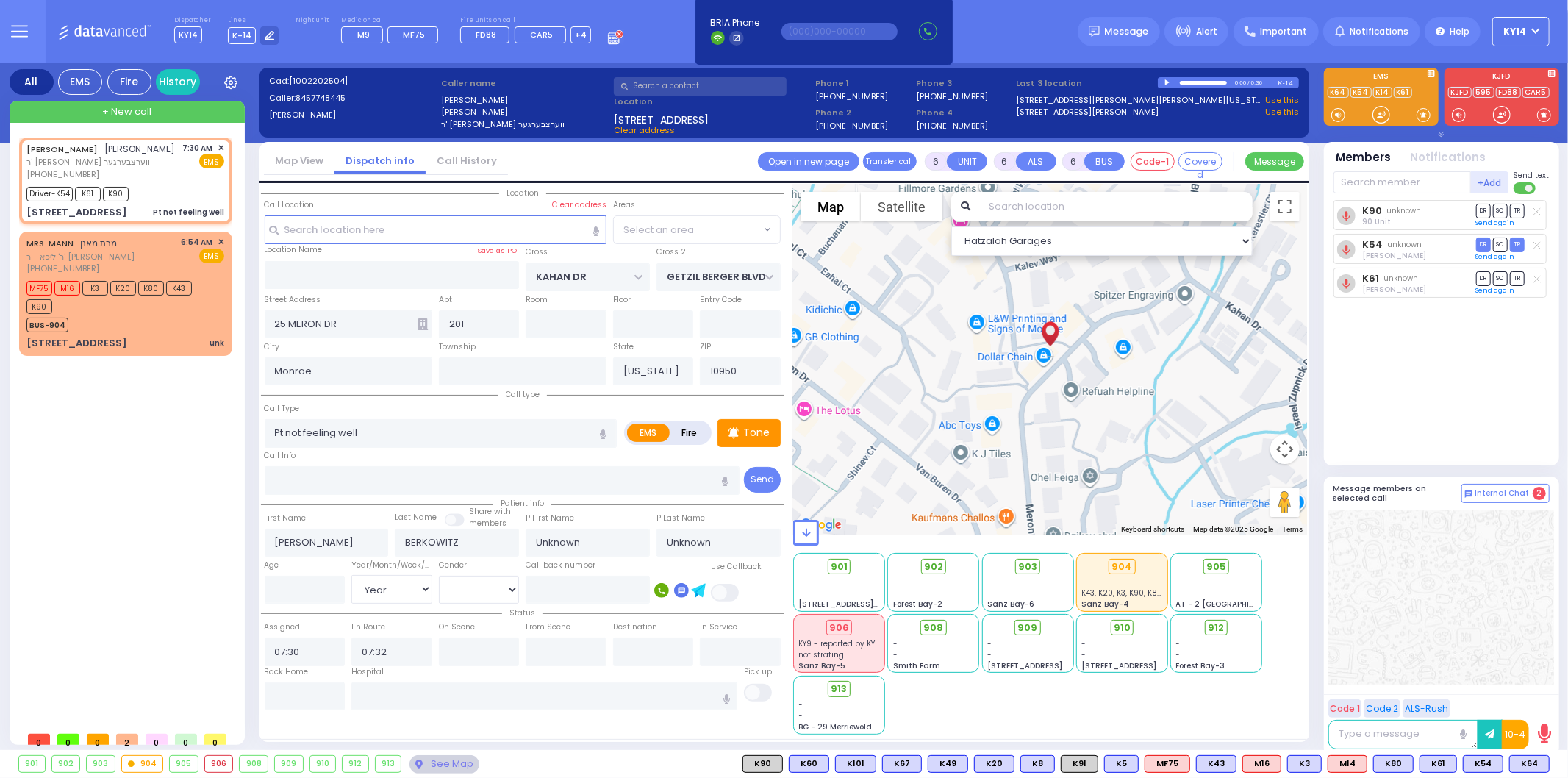
select select "SECTION 4"
select select
radio input "true"
select select "Year"
select select "Hatzalah Garages"
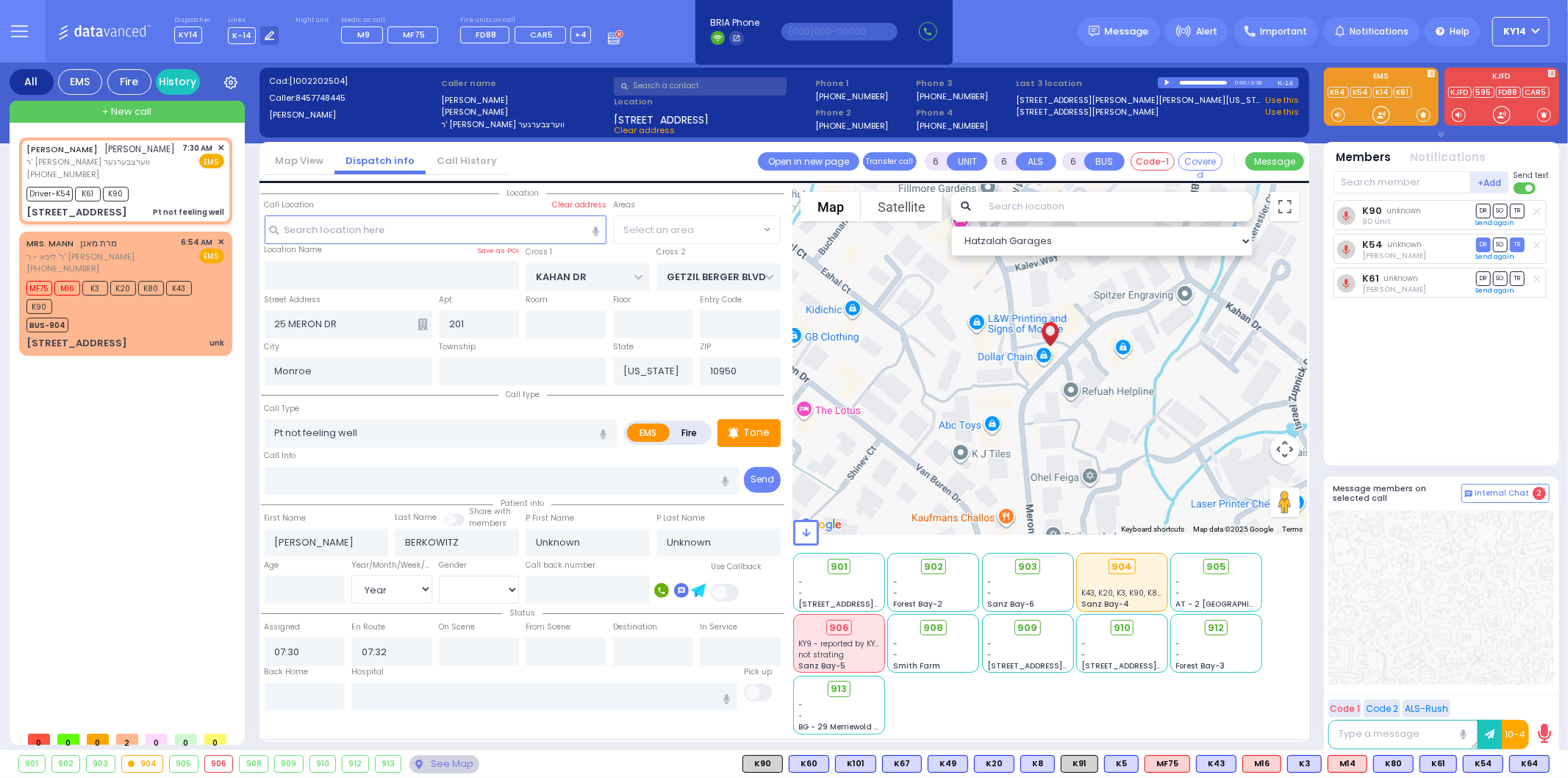
select select "SECTION 4"
select select
radio input "true"
select select "Year"
select select "Hatzalah Garages"
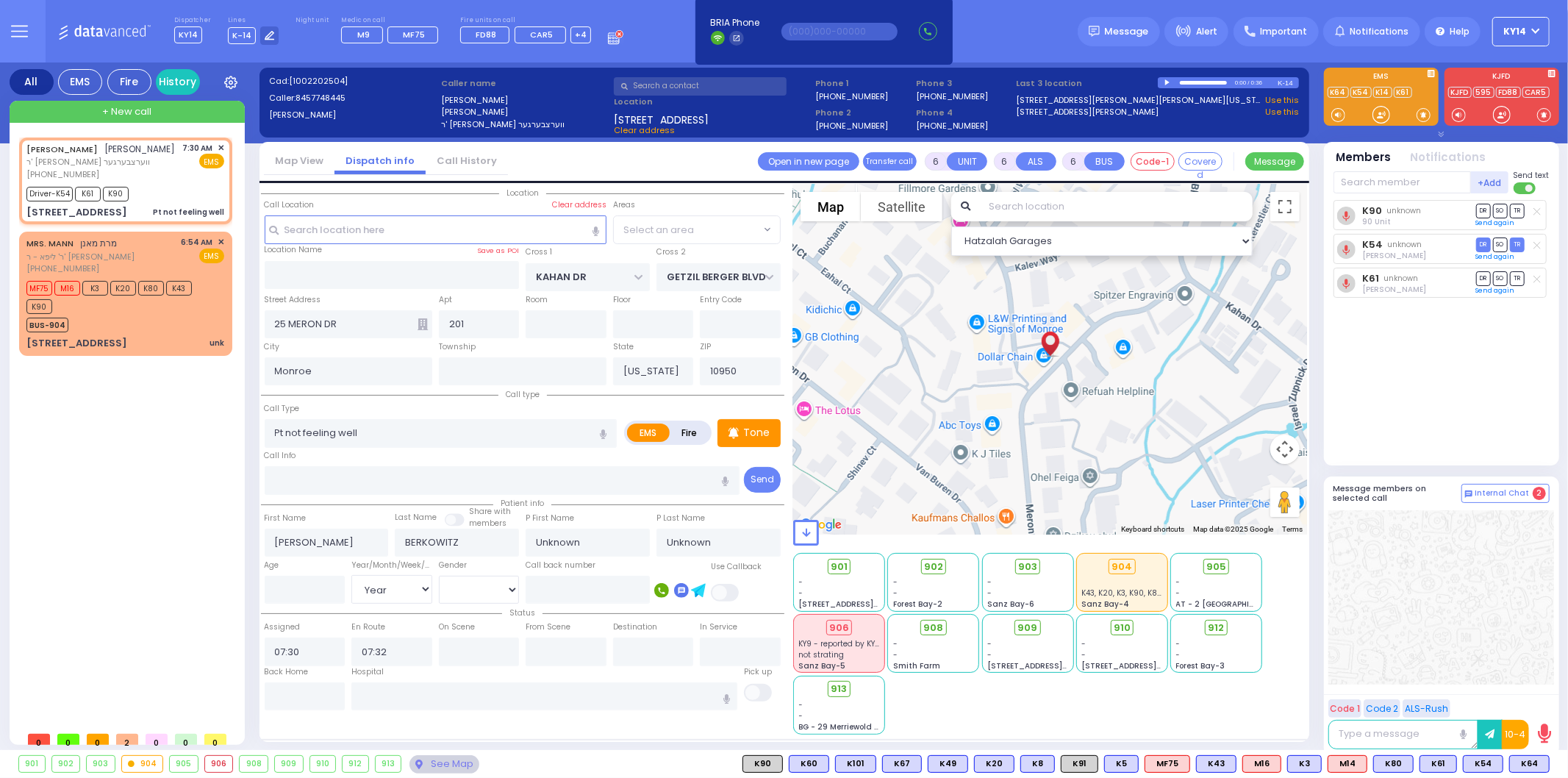
select select "SECTION 4"
select select
radio input "true"
select select "Year"
type input "07:34"
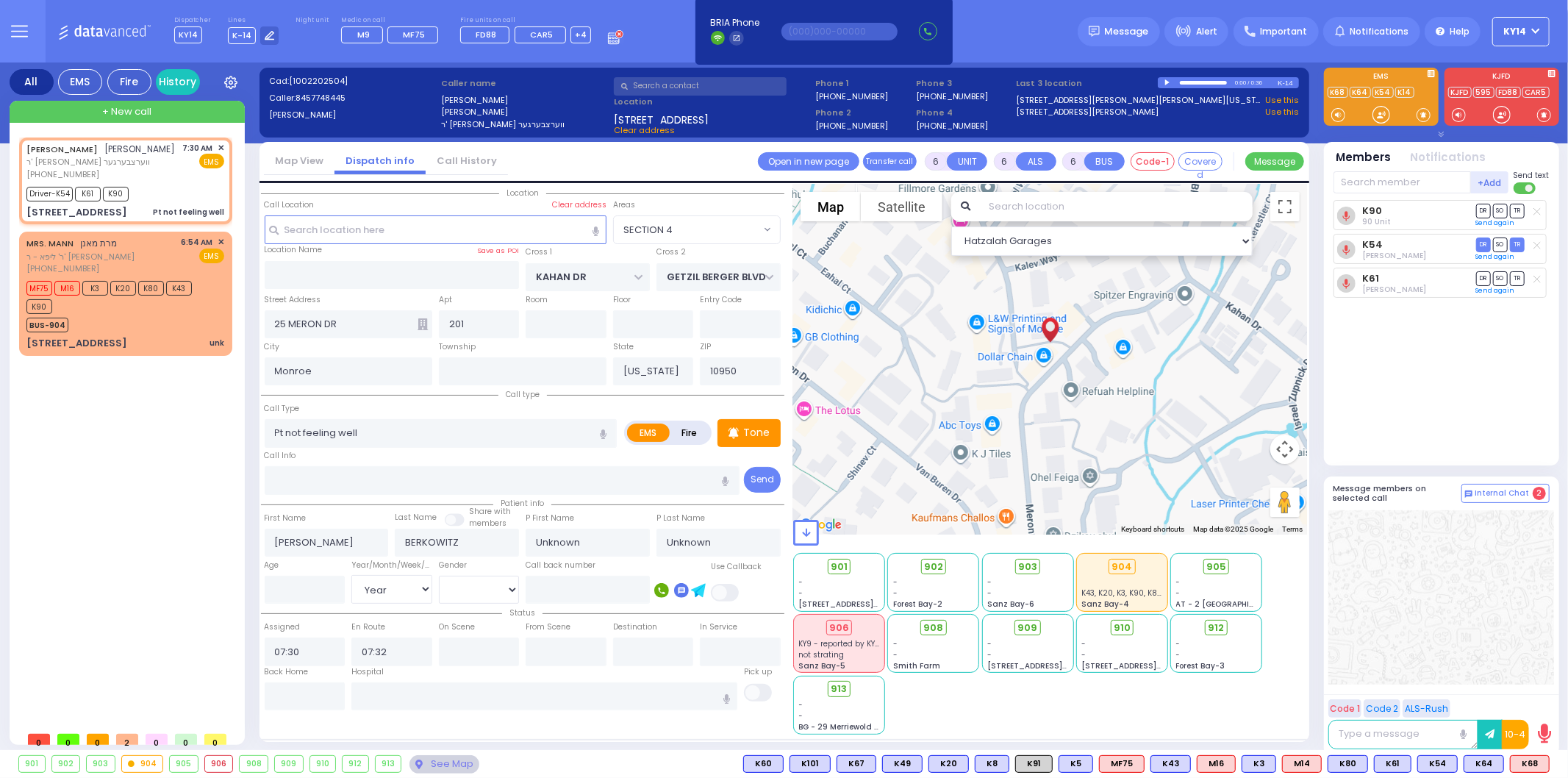
type input "07:56"
select select "Hatzalah Garages"
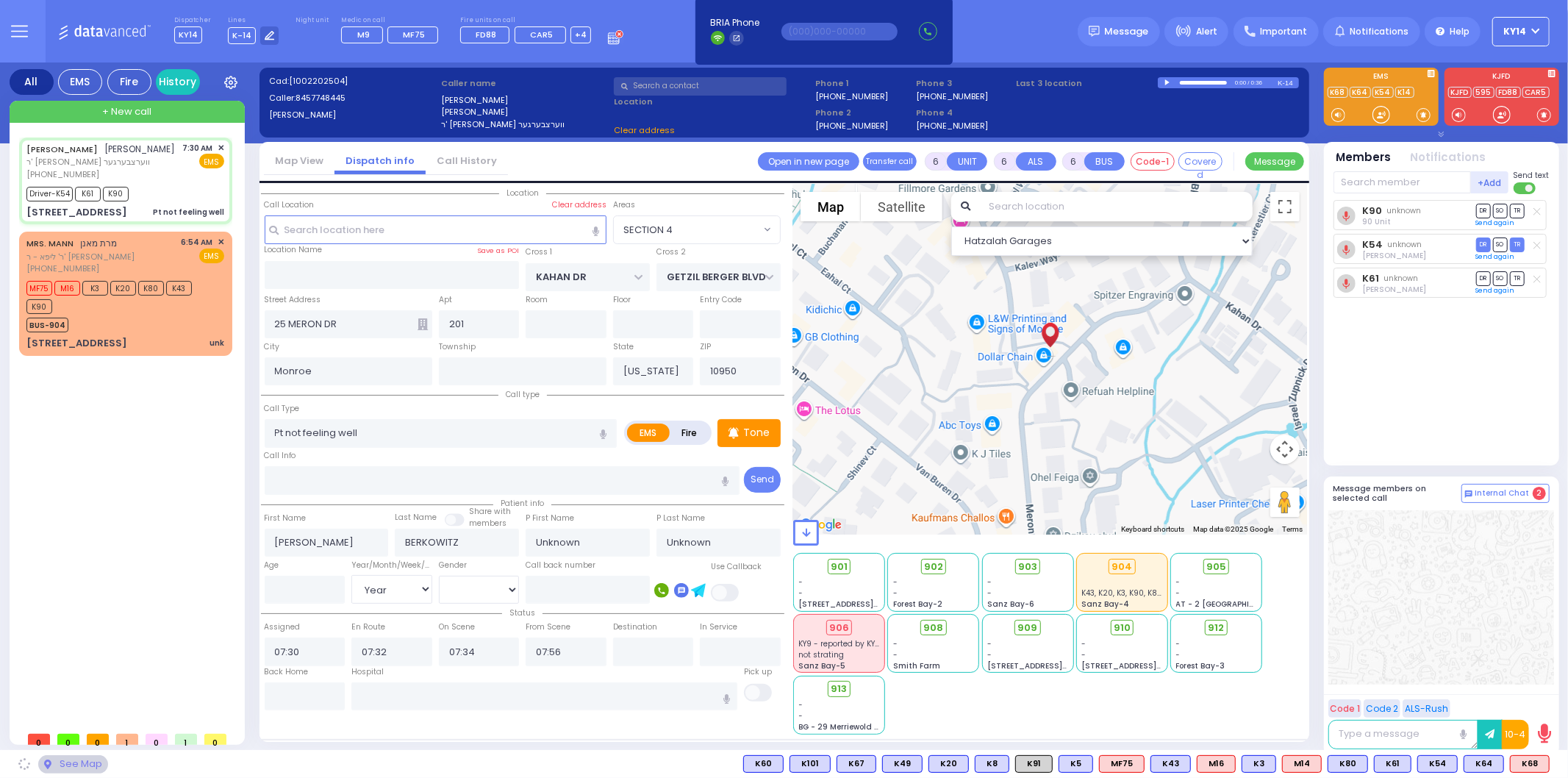
select select
radio input "true"
select select "Year"
select select "Hatzalah Garages"
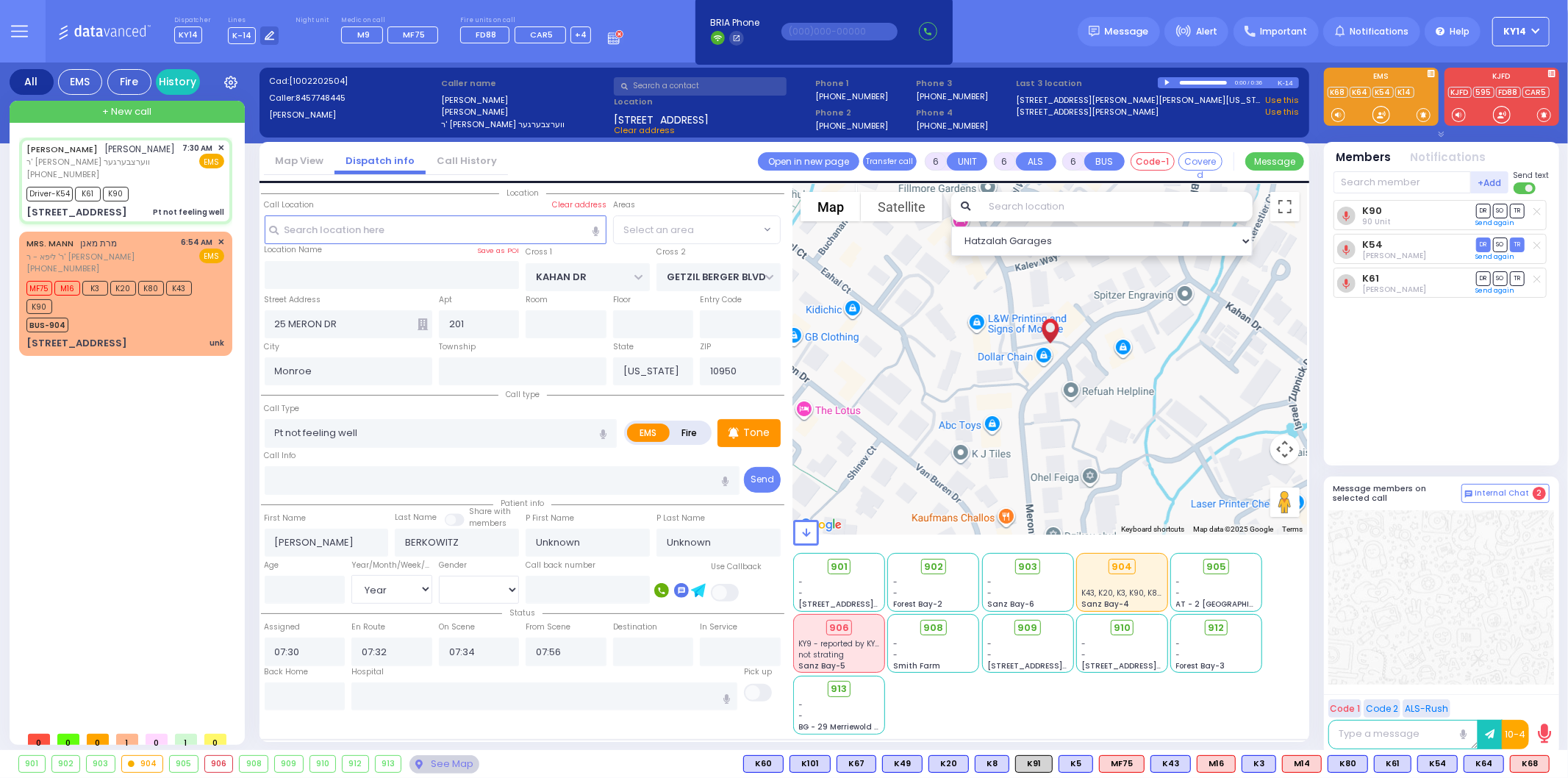
select select
radio input "true"
select select "Year"
select select "Hatzalah Garages"
select select "SECTION 4"
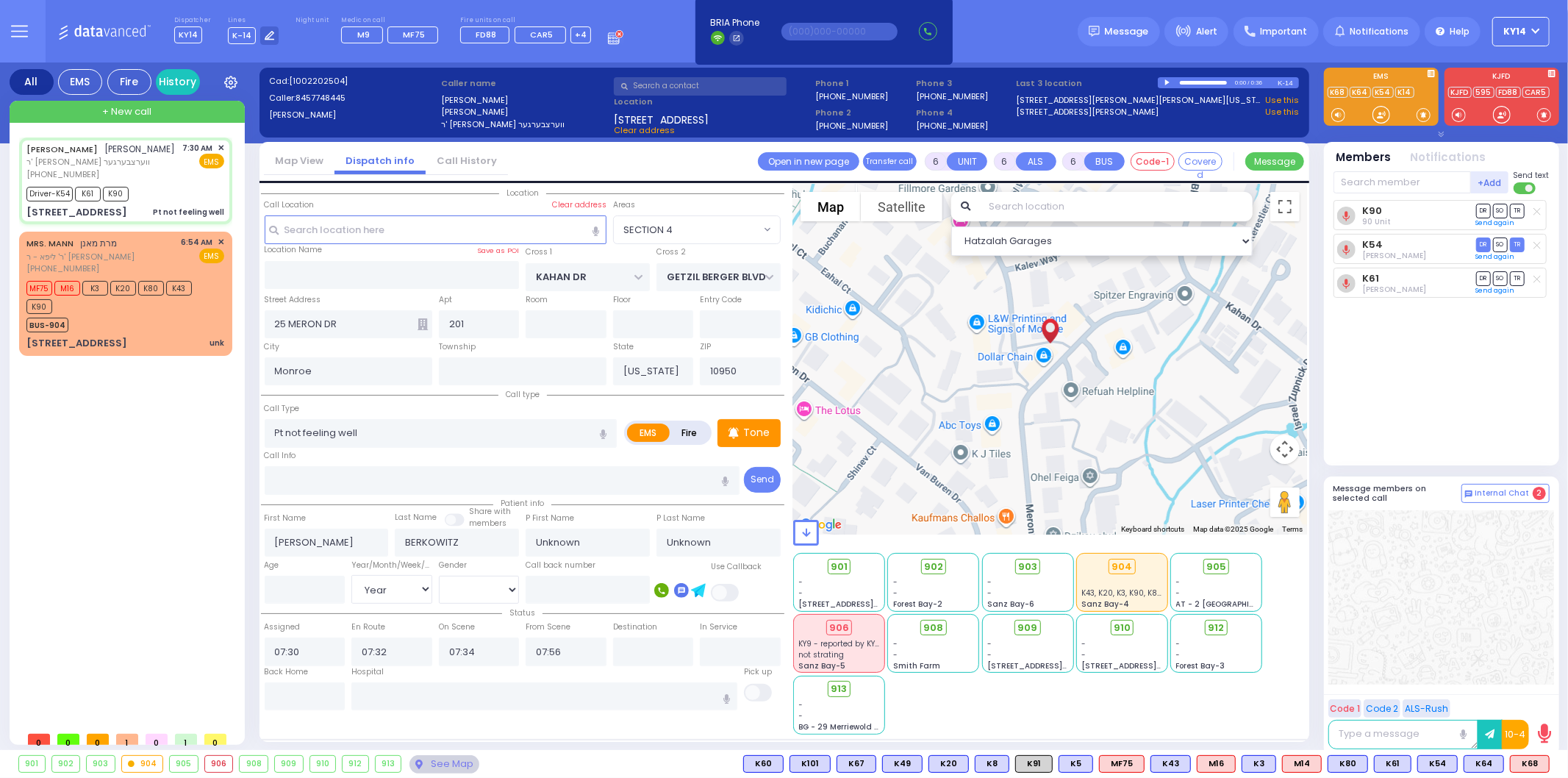
select select
radio input "true"
select select "Year"
select select "Hatzalah Garages"
select select "SECTION 4"
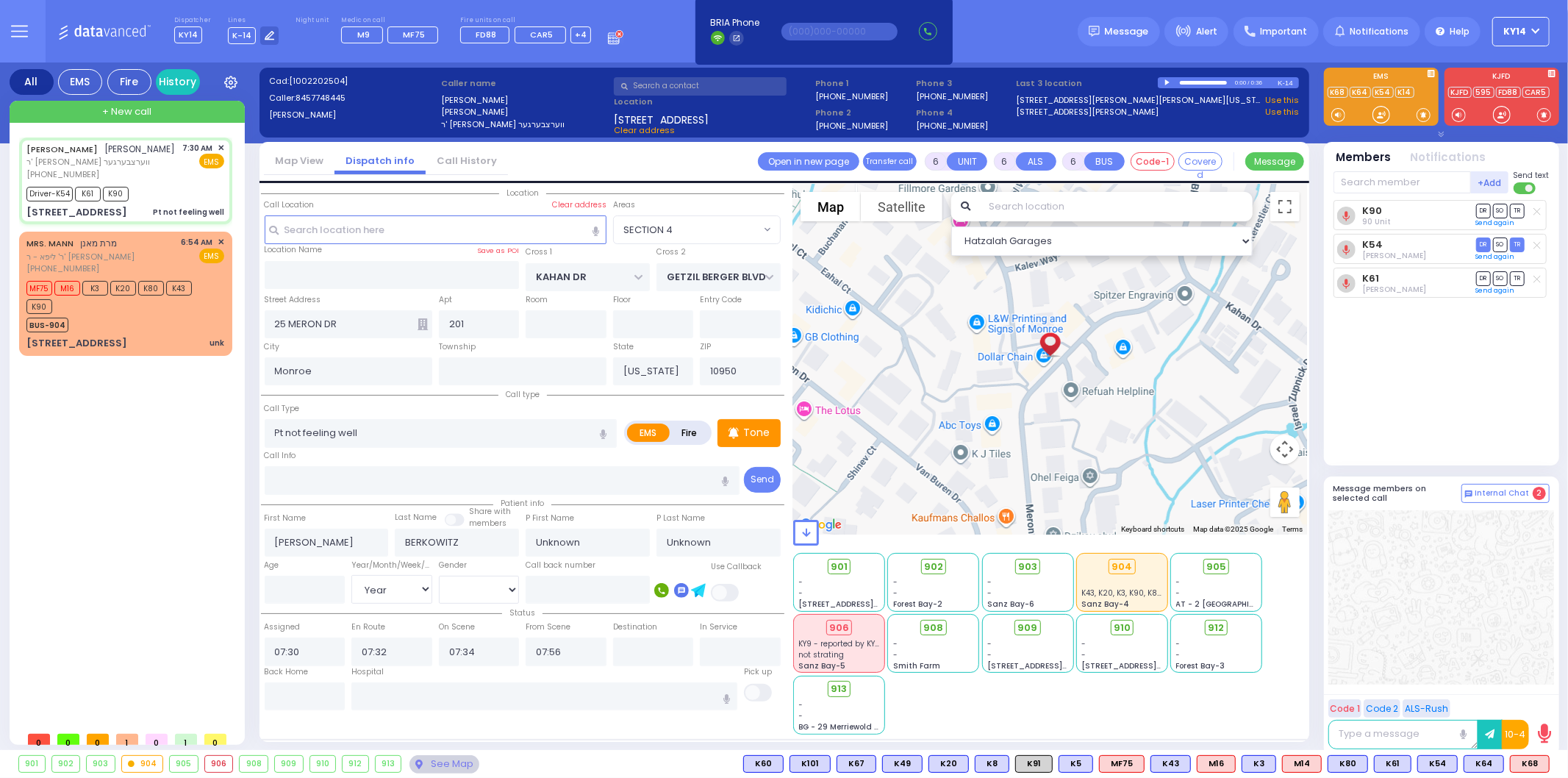
select select
radio input "true"
select select "Year"
select select "Hatzalah Garages"
select select "SECTION 4"
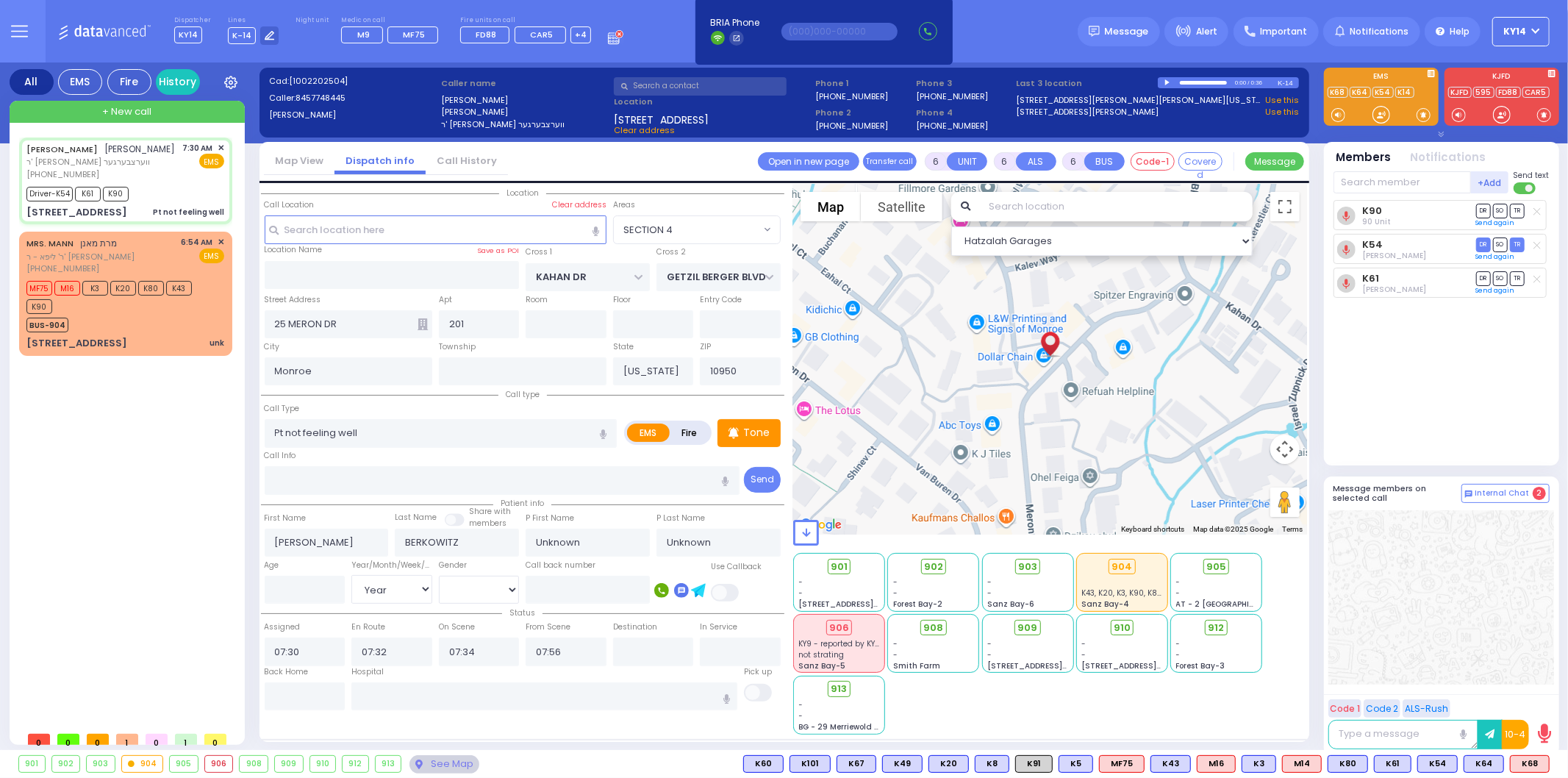
select select
radio input "true"
select select "Year"
select select "Hatzalah Garages"
select select "SECTION 4"
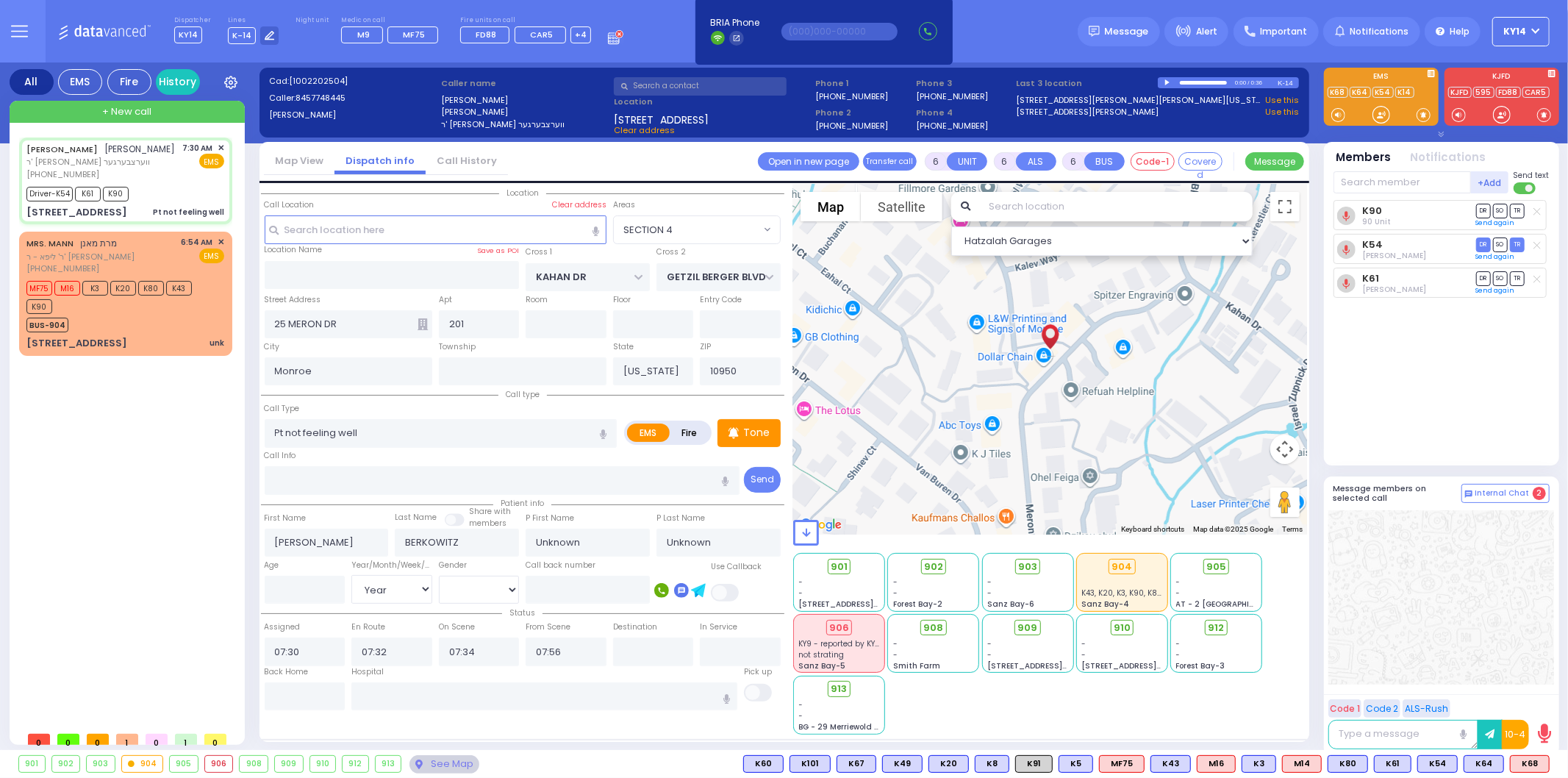
select select
radio input "true"
select select "Year"
select select "Hatzalah Garages"
select select "SECTION 4"
